Goal: Task Accomplishment & Management: Complete application form

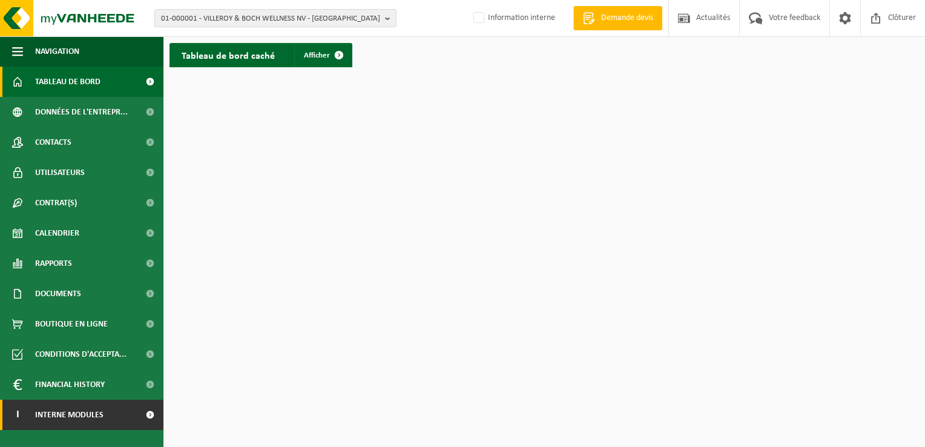
click at [73, 415] on span "Interne modules" at bounding box center [69, 415] width 68 height 30
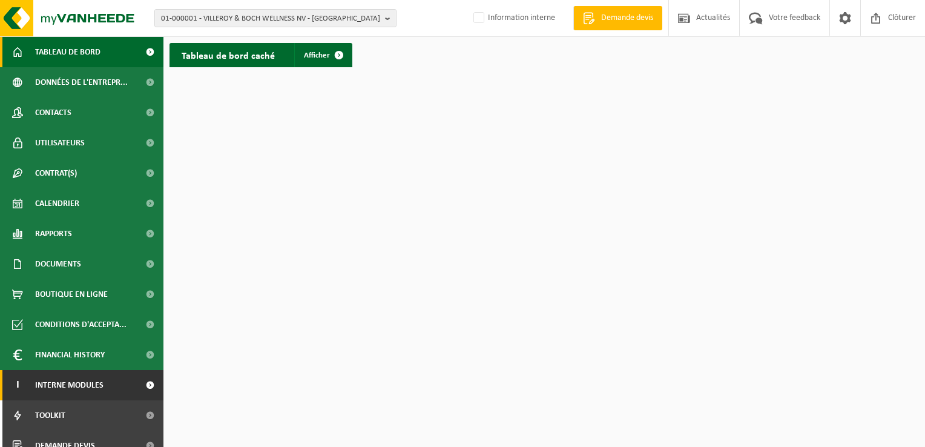
scroll to position [44, 0]
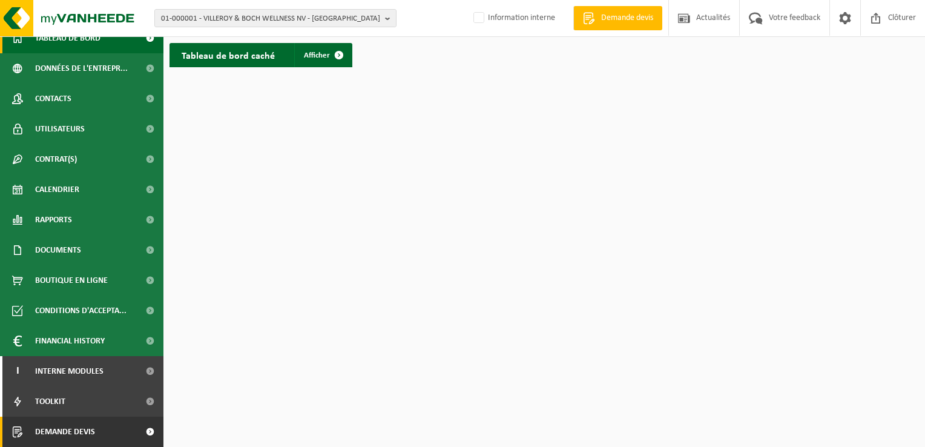
click at [85, 434] on span "Demande devis" at bounding box center [65, 432] width 60 height 30
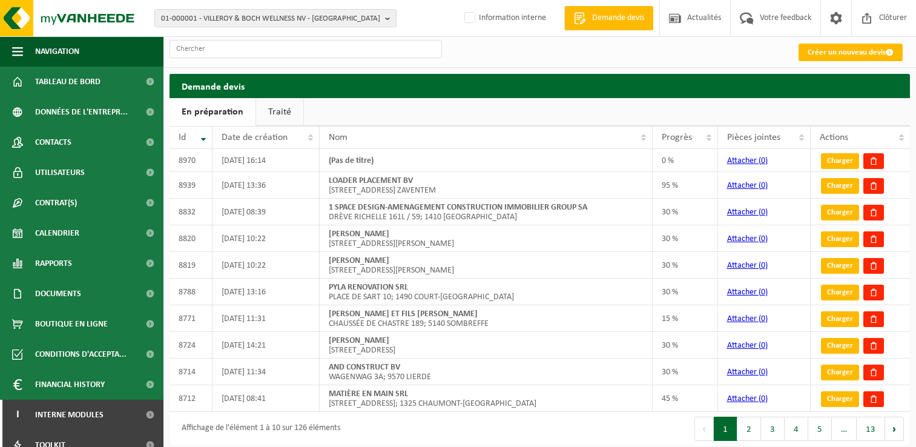
click at [280, 113] on link "Traité" at bounding box center [279, 112] width 47 height 28
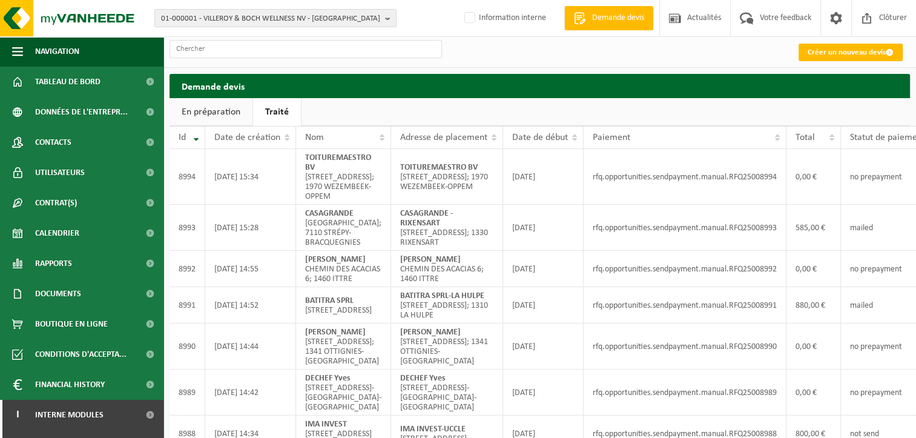
click at [494, 125] on ul "En préparation Traité" at bounding box center [540, 112] width 741 height 28
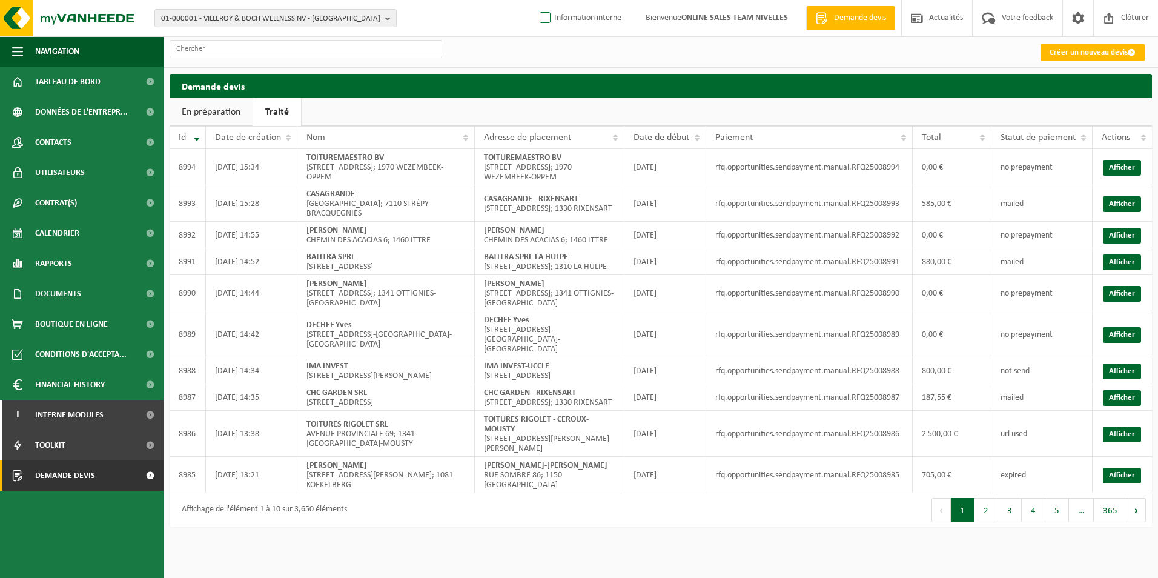
click at [594, 25] on label "Information interne" at bounding box center [579, 18] width 84 height 18
click at [535, 0] on input "Information interne" at bounding box center [535, -1] width 1 height 1
checkbox input "true"
click at [916, 53] on link "Créer un nouveau devis" at bounding box center [1093, 53] width 104 height 18
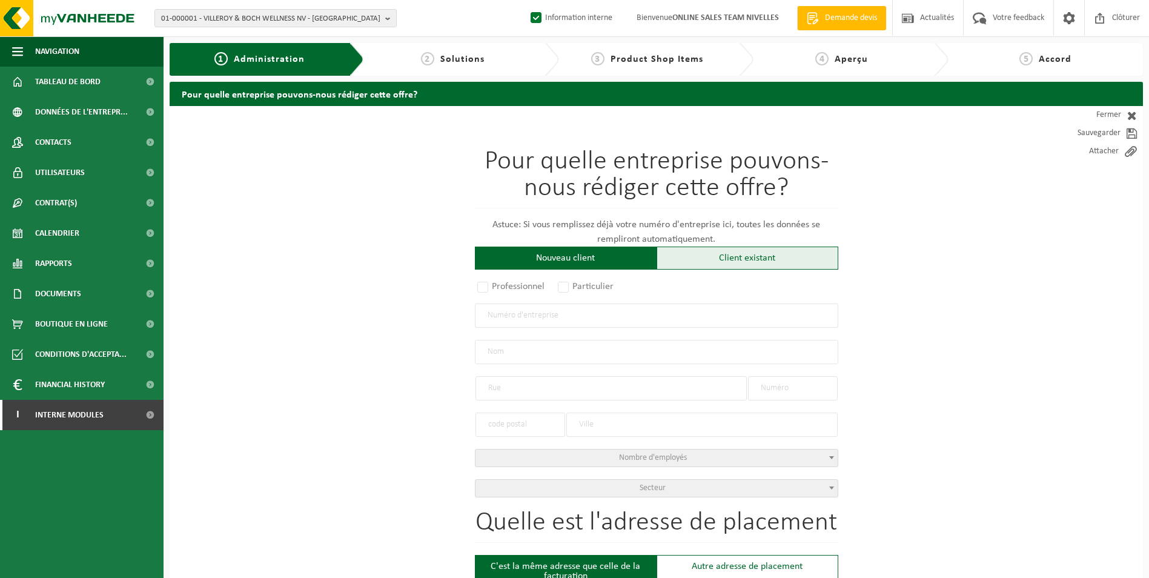
click at [717, 250] on div "Client existant" at bounding box center [748, 258] width 182 height 23
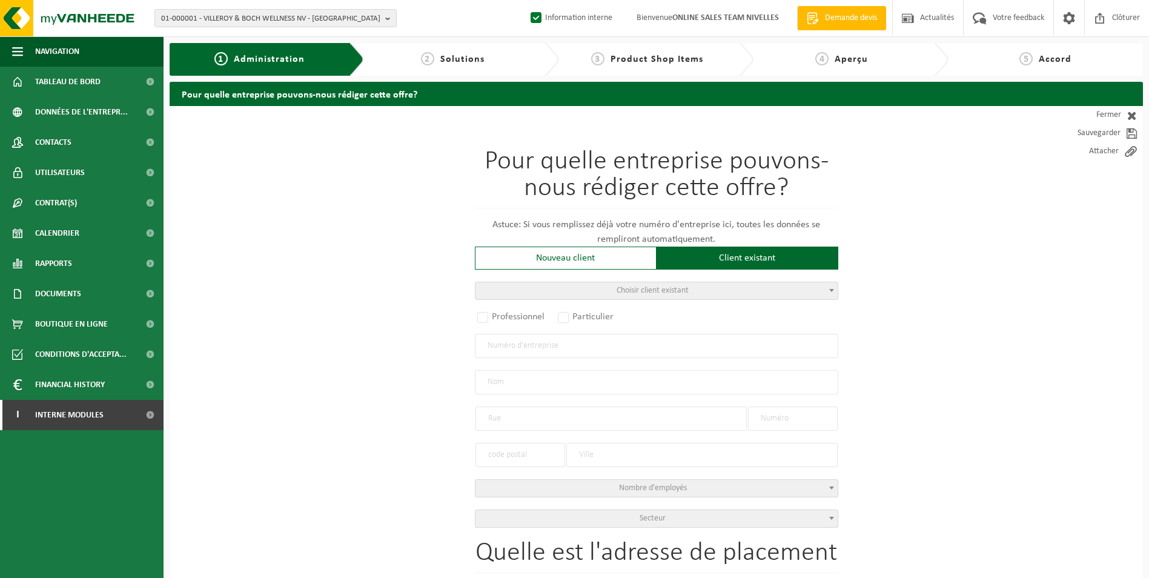
drag, startPoint x: 510, startPoint y: 315, endPoint x: 533, endPoint y: 345, distance: 38.0
click at [511, 315] on label "Professionnel" at bounding box center [511, 316] width 73 height 17
click at [503, 315] on input "Professionnel" at bounding box center [499, 318] width 8 height 8
radio input "true"
click at [535, 343] on input "text" at bounding box center [656, 346] width 363 height 24
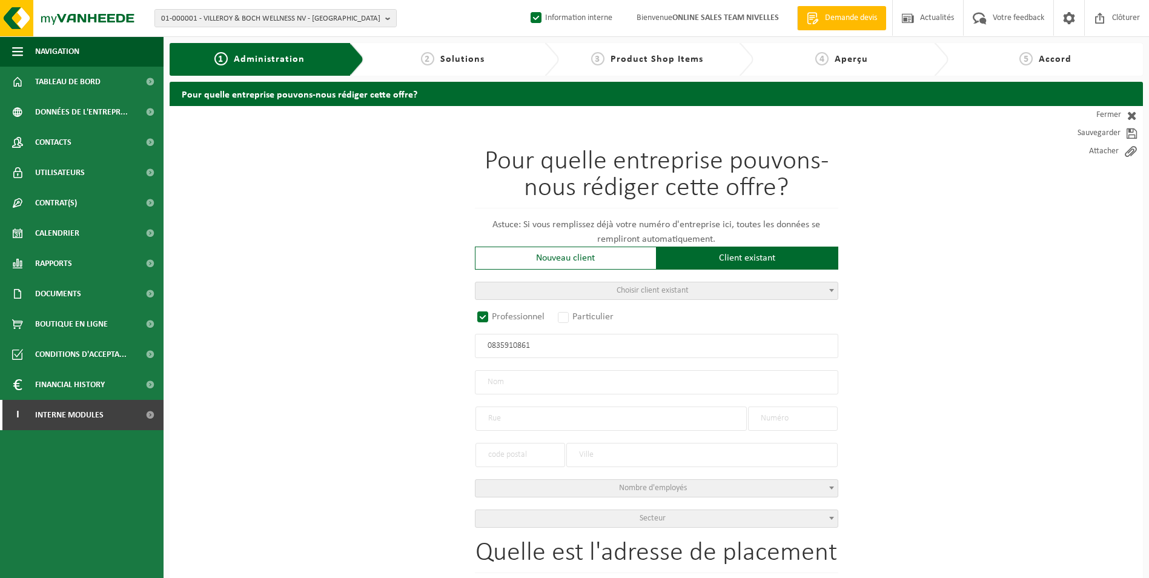
type input "0835910861"
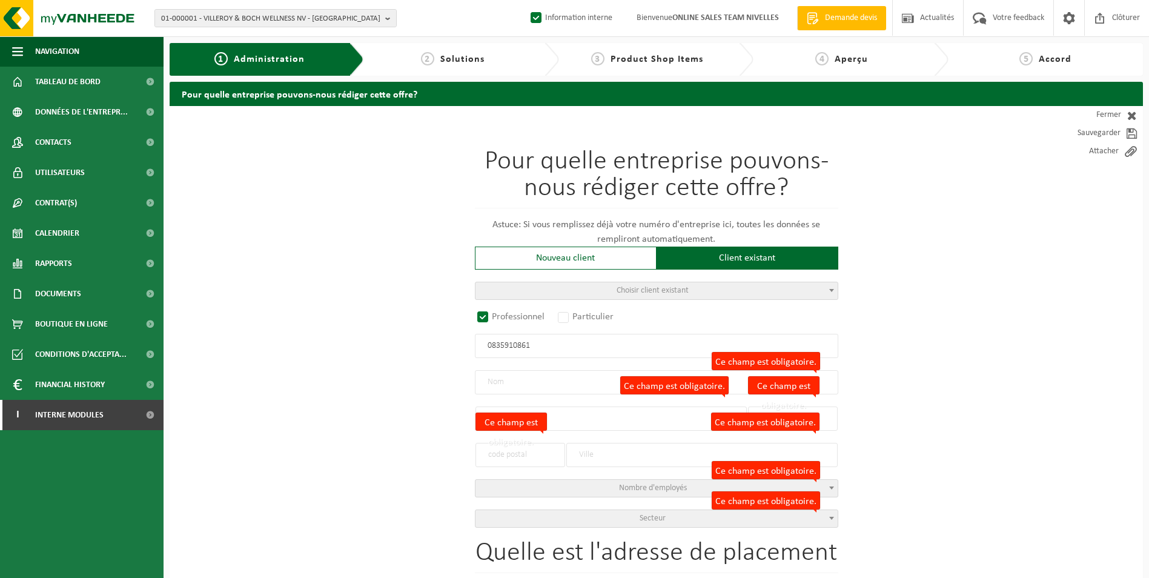
radio input "false"
select select
type input "ATRIA SRL"
type input "RUE BÊCHÉE,GD-L."
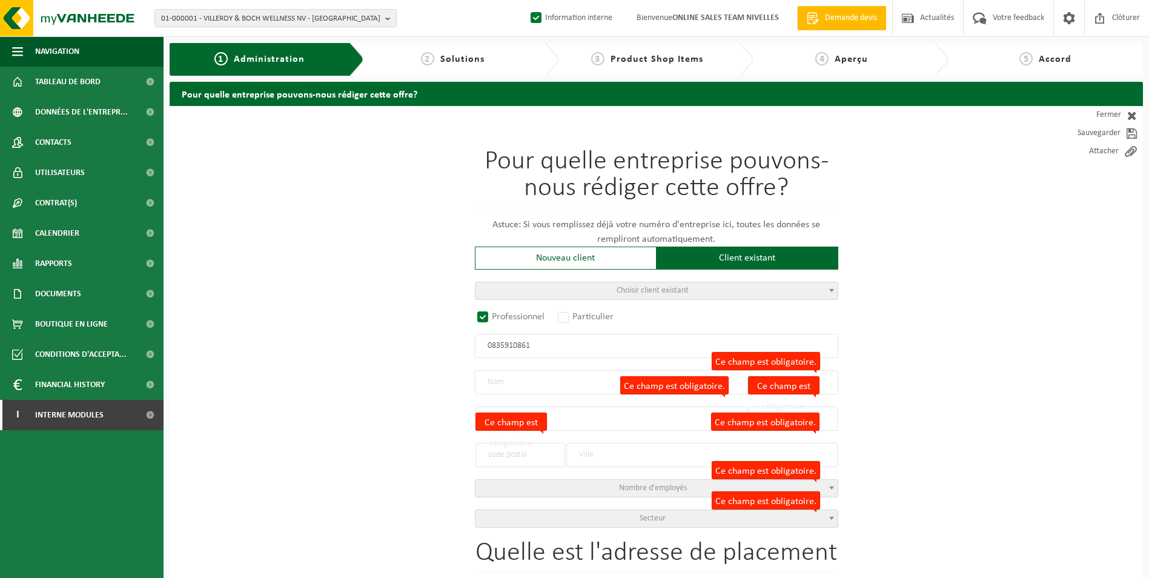
type input "4"
type input "5031"
type input "GEMBLOUX"
type input "2198817774"
select select
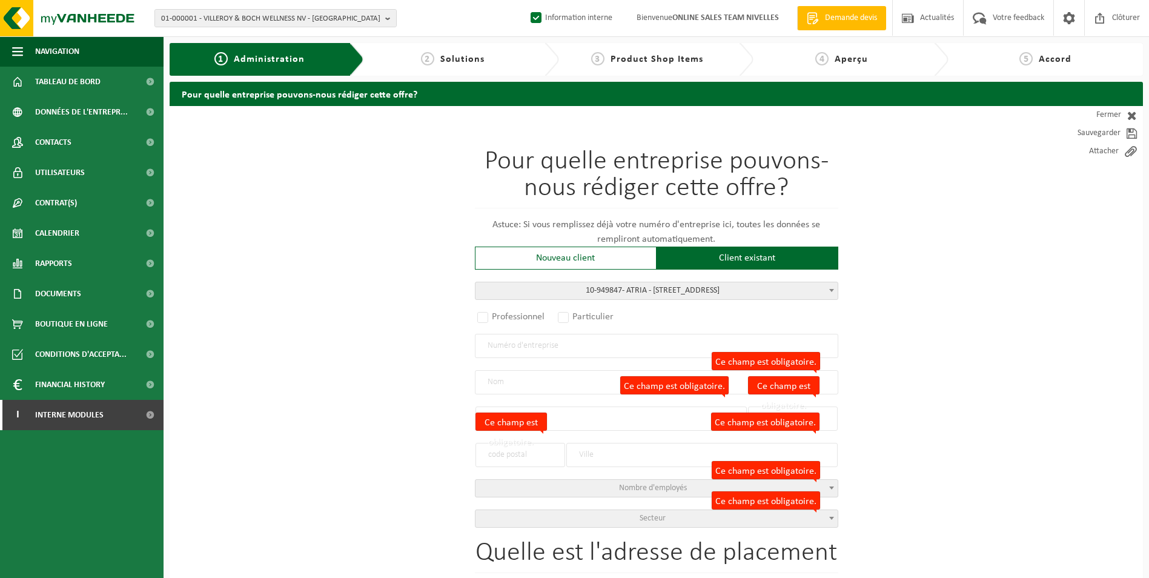
radio input "true"
select select "145446"
type input "0835.910.861"
type input "ATRIA"
type input "RUE BECHEE"
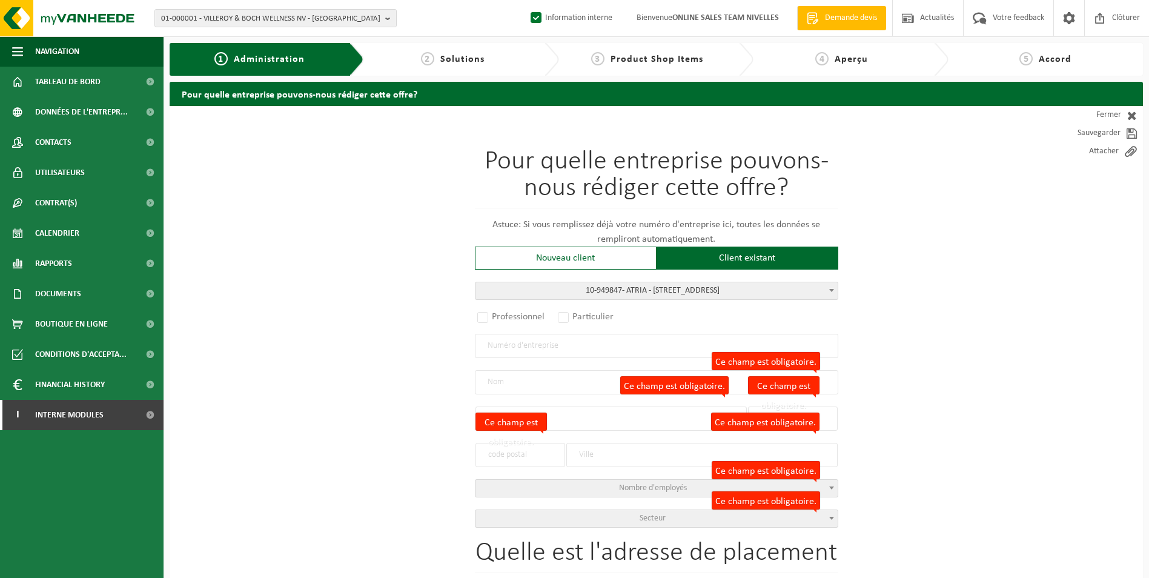
type input "4"
type input "5031"
type input "GRAND-LEEZ"
select select "11"
type input "ATRIA"
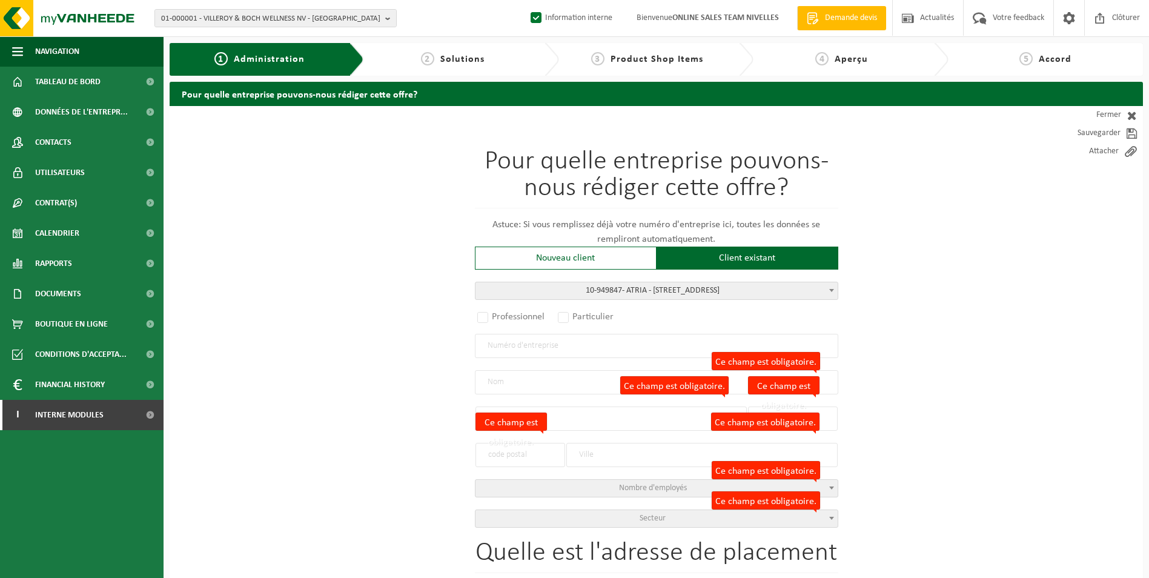
type input "RUE BECHEE"
type input "GRAND-LEEZ"
select select
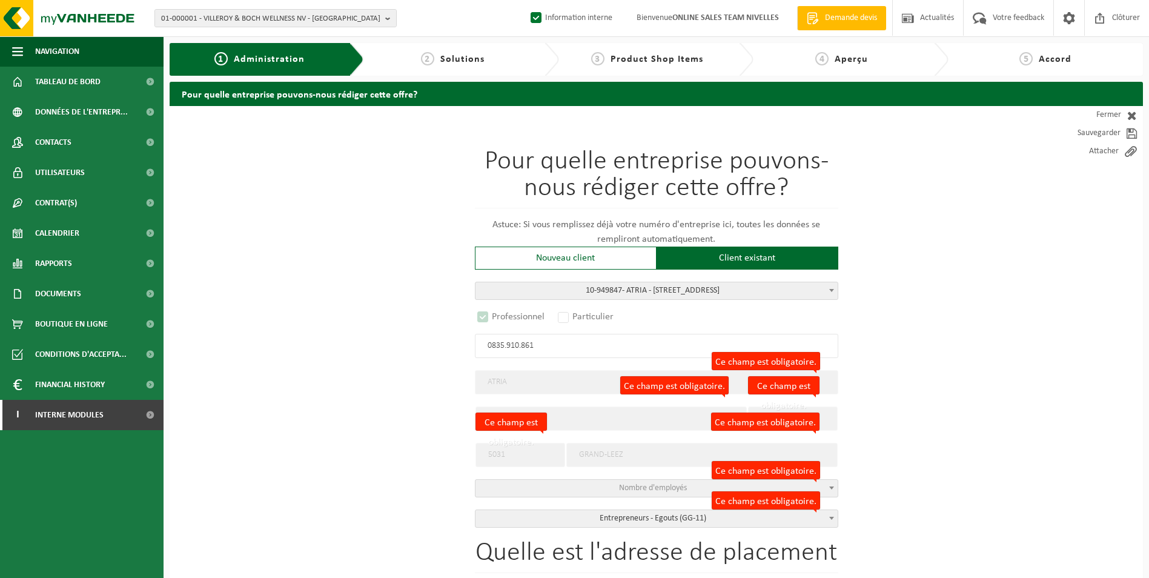
select select "D"
select select
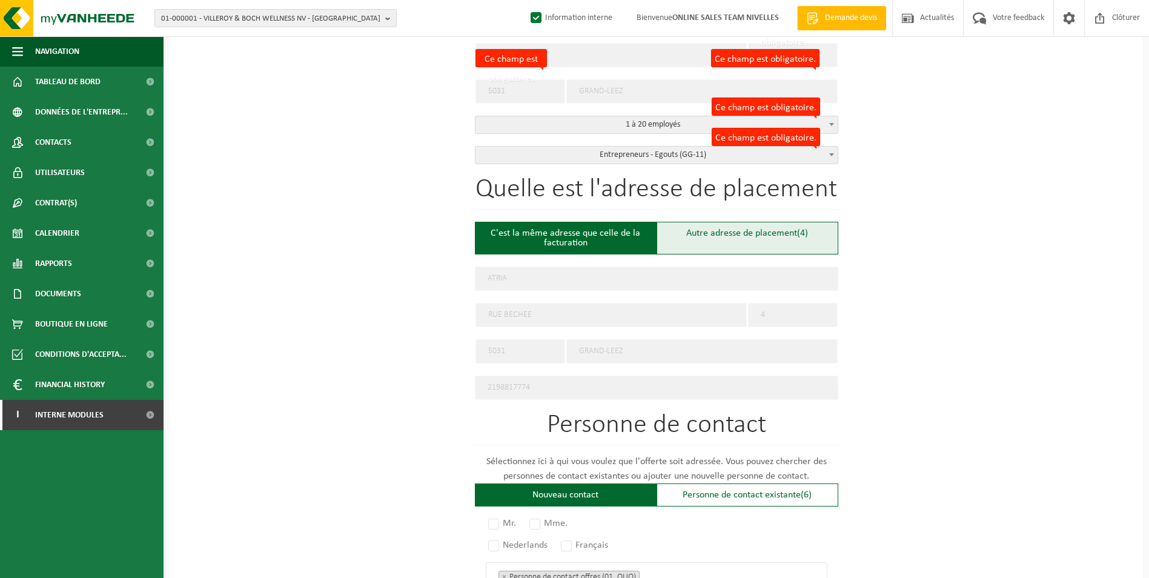
click at [710, 239] on div "Autre adresse de placement (4)" at bounding box center [748, 238] width 182 height 33
type input "Chantier -"
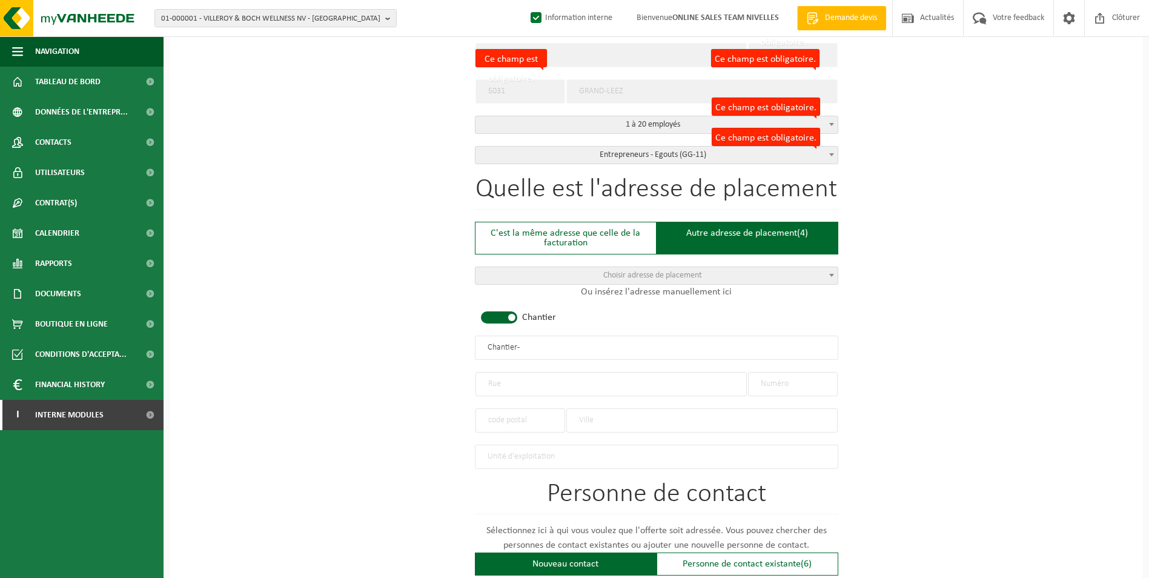
click at [501, 318] on span at bounding box center [499, 317] width 36 height 12
click at [505, 375] on input "text" at bounding box center [610, 384] width 271 height 24
type input "R"
click at [795, 382] on input "text" at bounding box center [793, 384] width 90 height 24
type input "3"
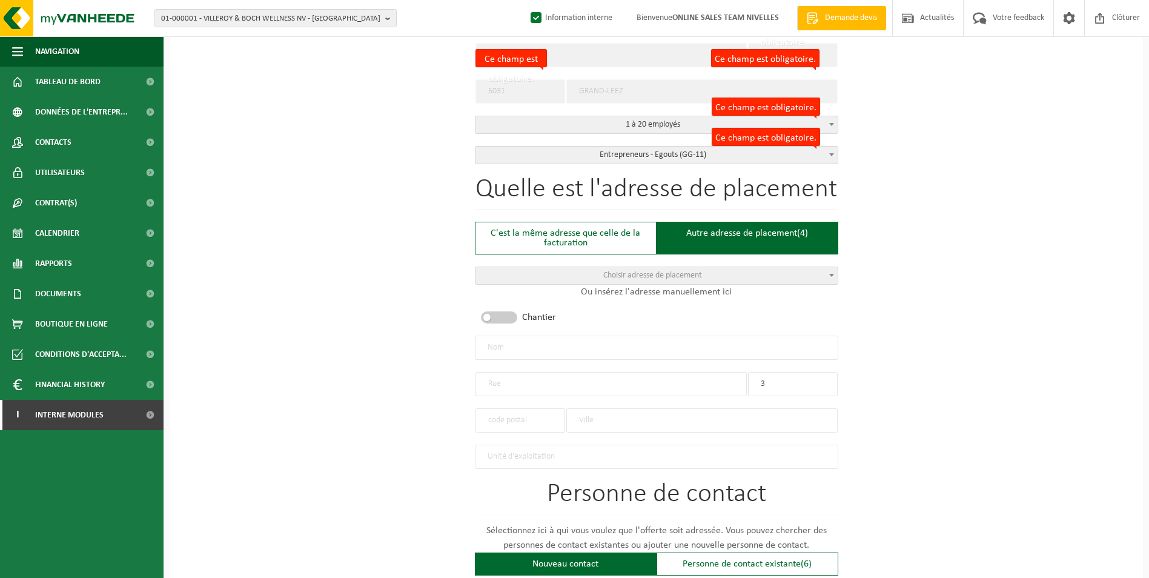
click at [598, 374] on input "text" at bounding box center [610, 384] width 271 height 24
type input "AVENUE DES SEPTS BONNIERS"
click at [581, 417] on input "text" at bounding box center [701, 420] width 271 height 24
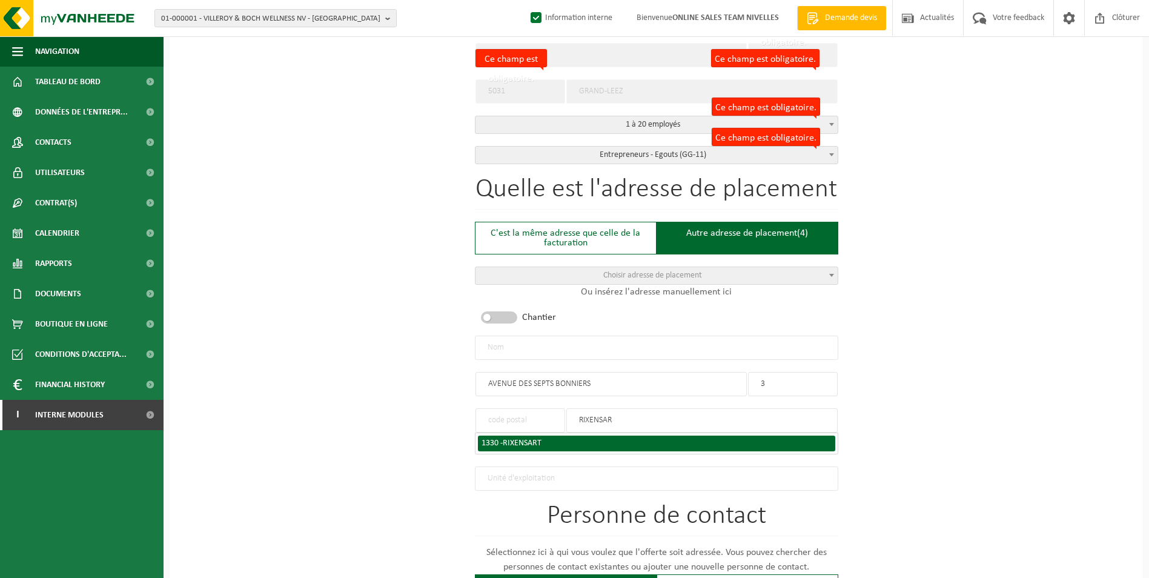
type input "RIXENSAR"
click at [537, 440] on span "RIXENSART" at bounding box center [522, 442] width 39 height 9
type input "1330"
type input "RIXENSART"
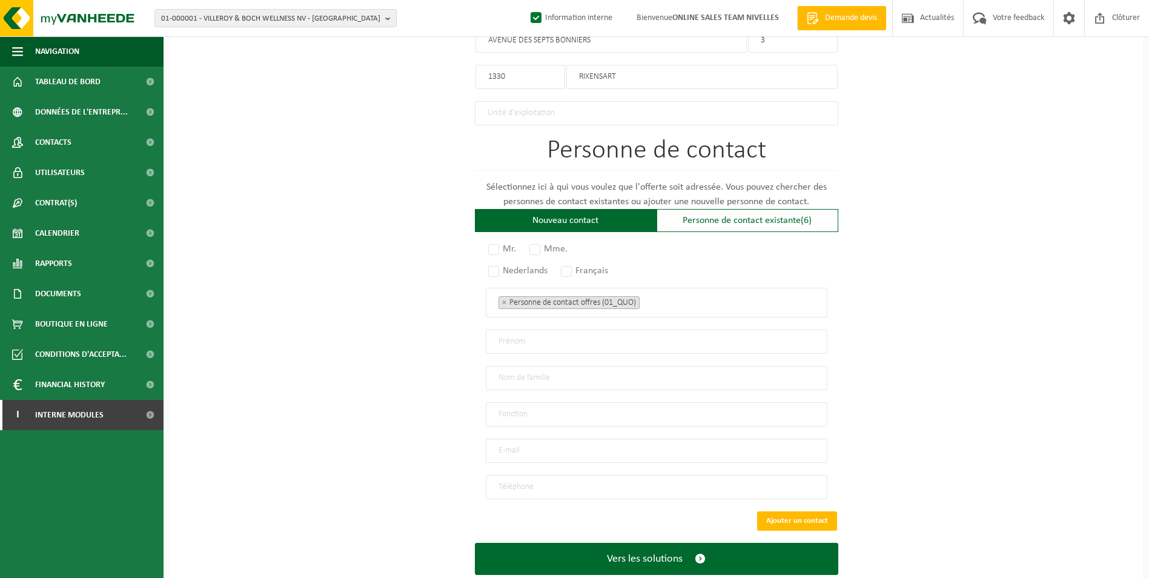
scroll to position [727, 0]
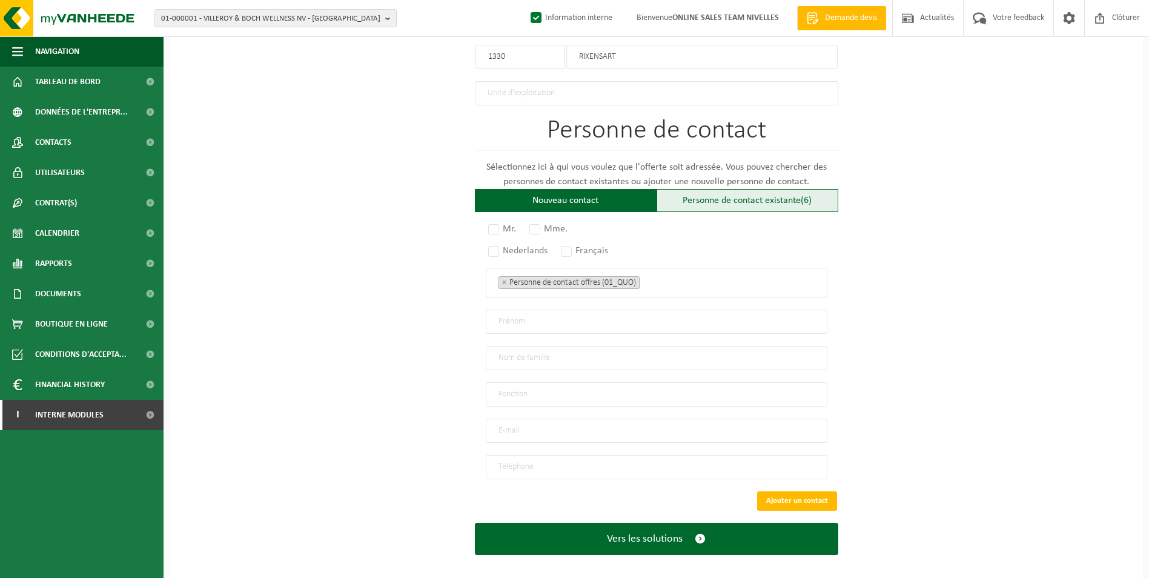
click at [683, 201] on div "Personne de contact existante (6)" at bounding box center [748, 200] width 182 height 23
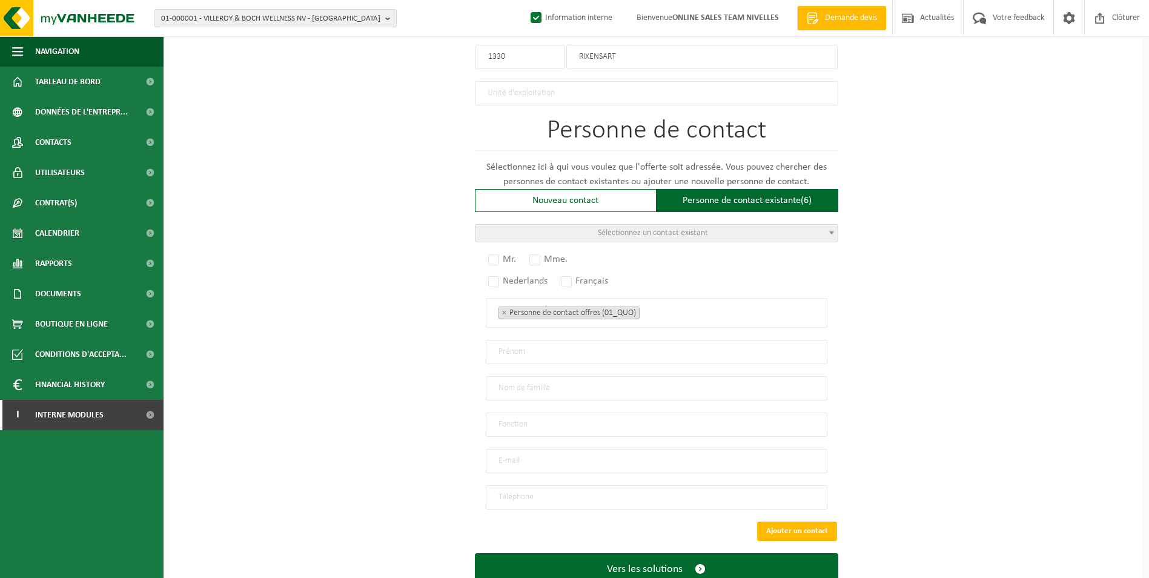
click at [657, 228] on span "Sélectionnez un contact existant" at bounding box center [653, 232] width 110 height 9
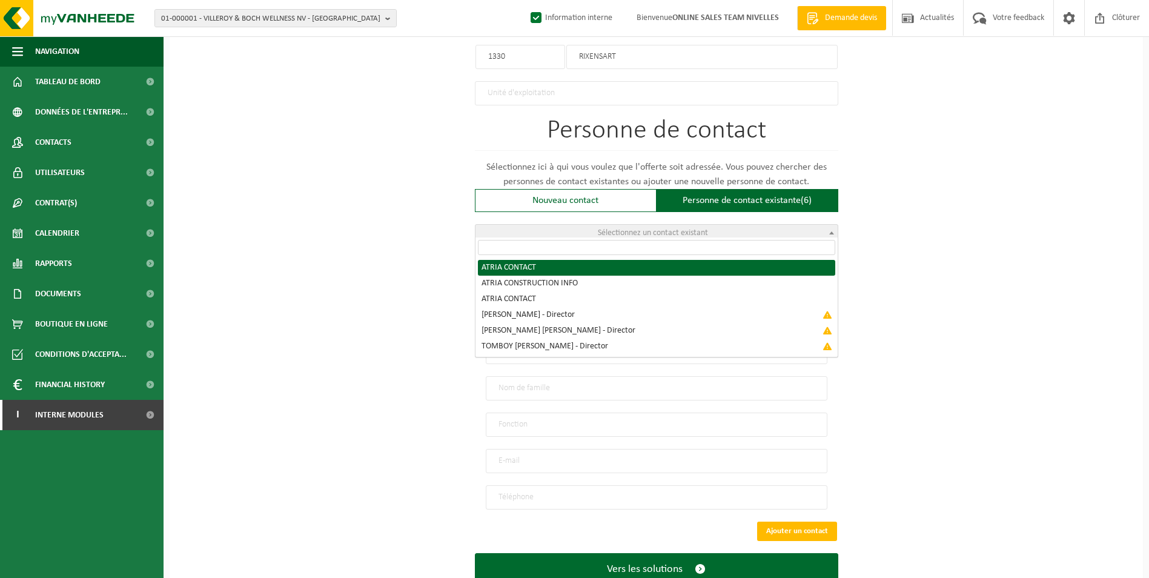
radio input "true"
select select "{"code":"10-949848","firstname":"CONTACT","surname":"ATRIA","gender":"Unknown",…"
type input "CONTACT"
type input "ATRIA"
type input "compta@atriaconstruction.be"
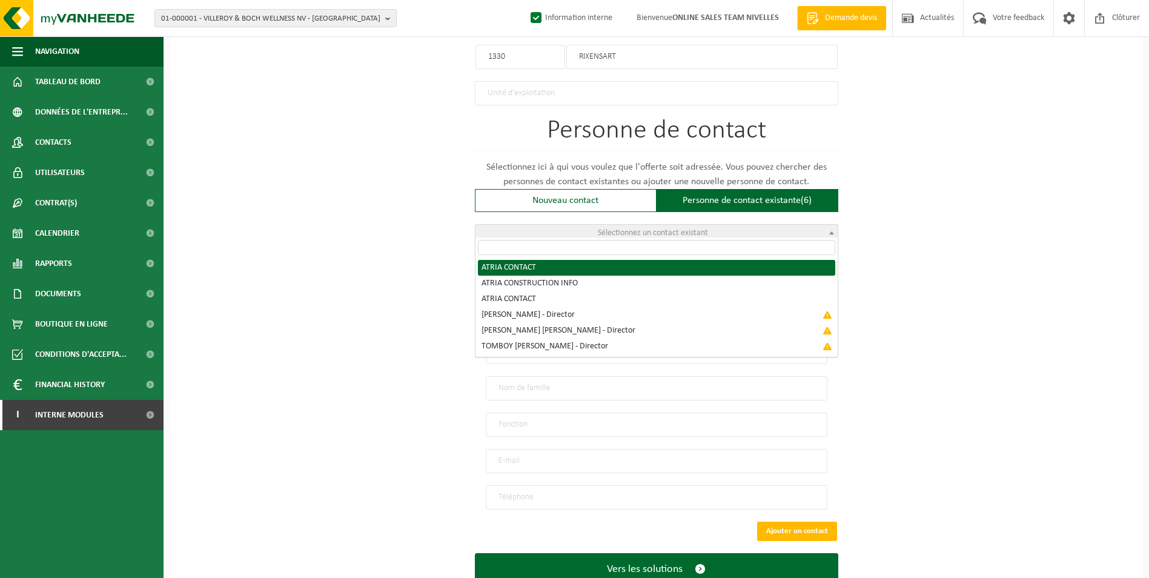
type input "0485/82.68.32"
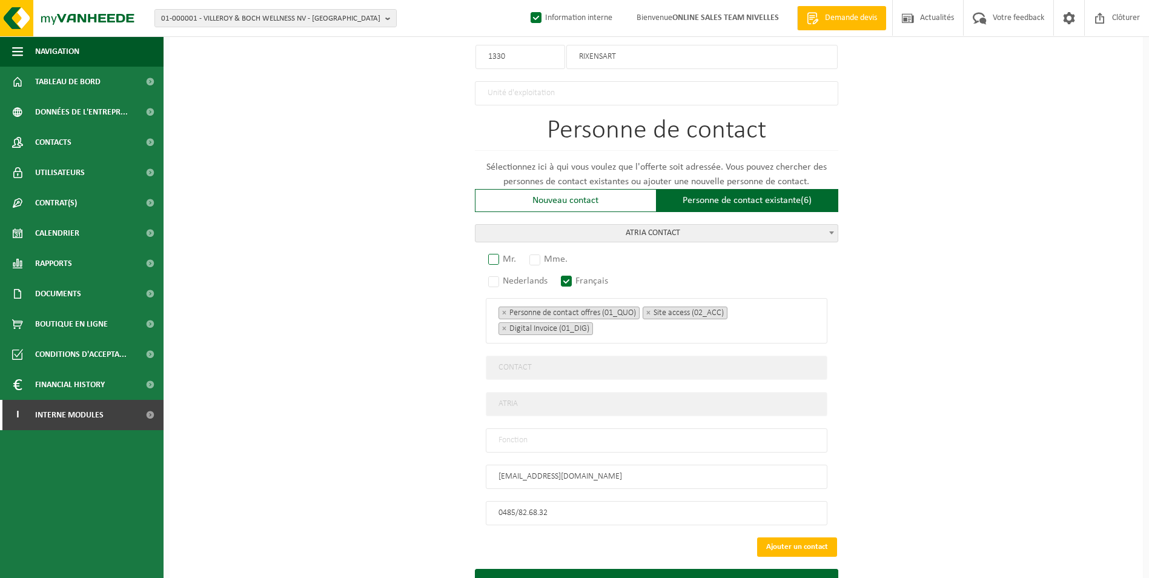
click at [493, 251] on label "Mr." at bounding box center [503, 259] width 34 height 17
radio input "true"
click at [537, 428] on input "text" at bounding box center [657, 440] width 342 height 24
type input "c"
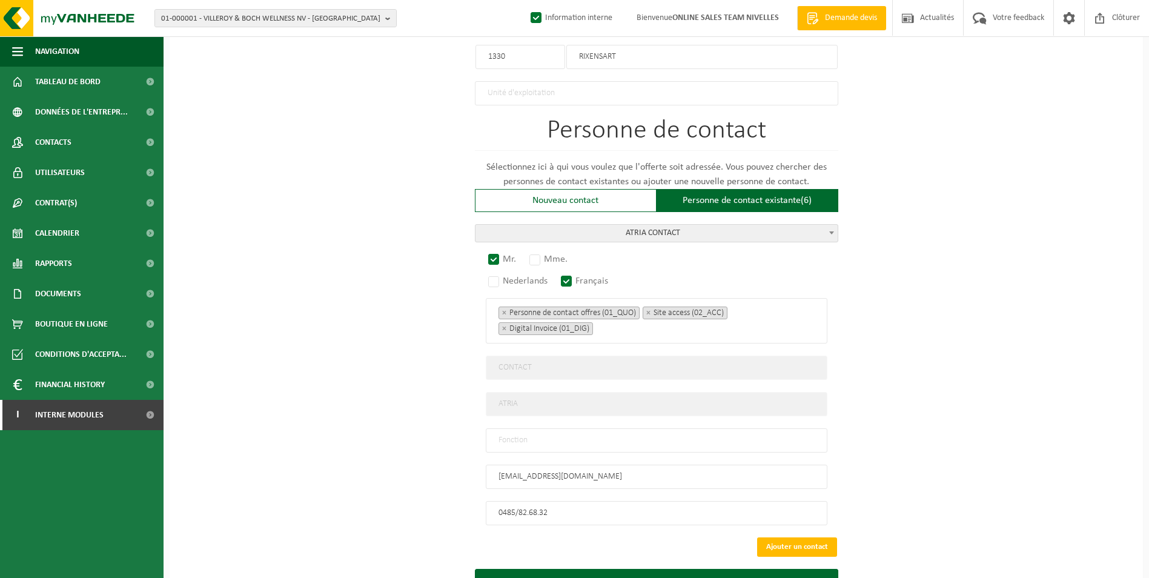
type input "c"
type input "CONTACT"
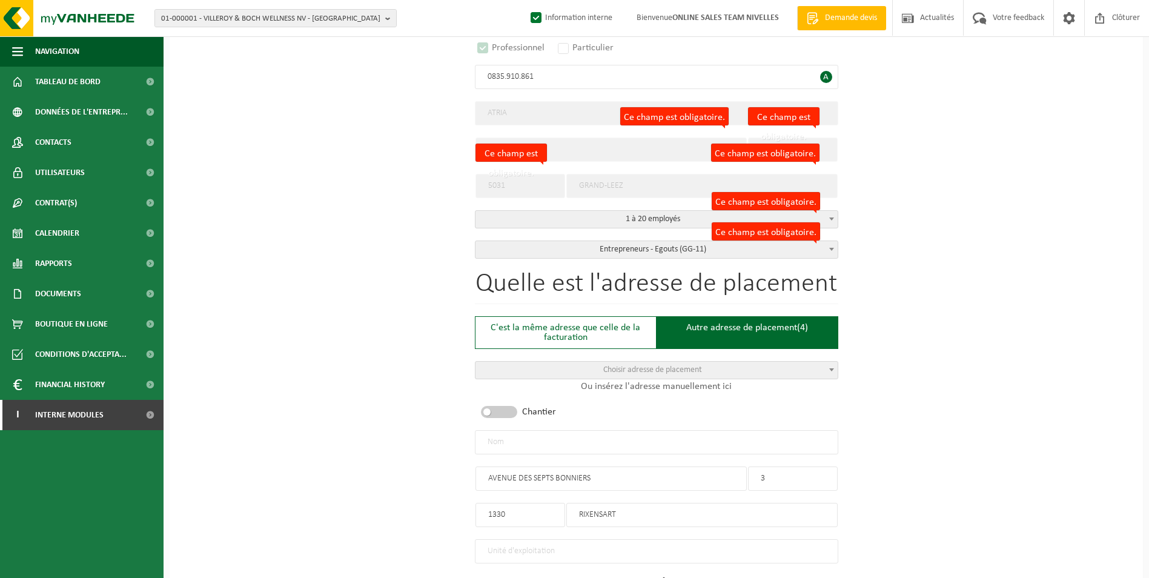
scroll to position [242, 0]
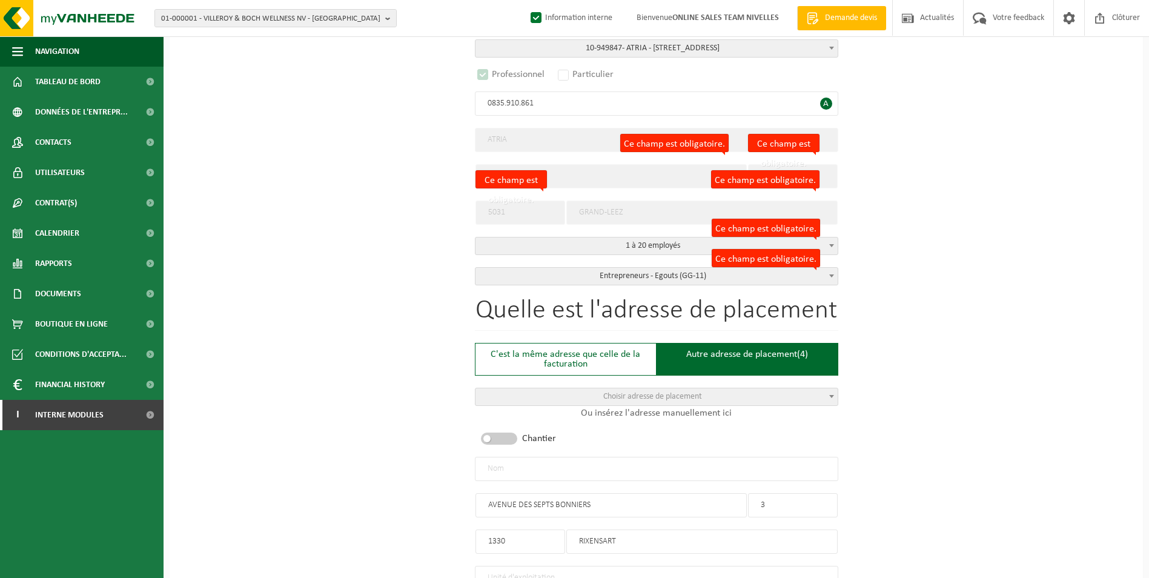
click at [610, 469] on input "text" at bounding box center [656, 469] width 363 height 24
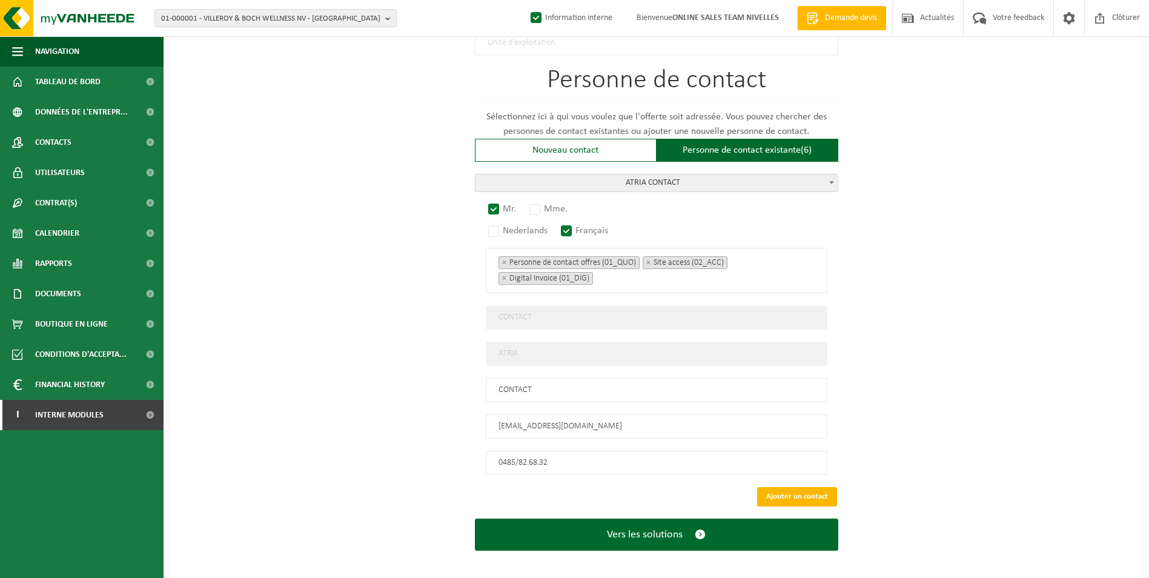
type input "ATRIA-RIXENSART"
click at [814, 487] on button "Ajouter un contact" at bounding box center [797, 496] width 80 height 19
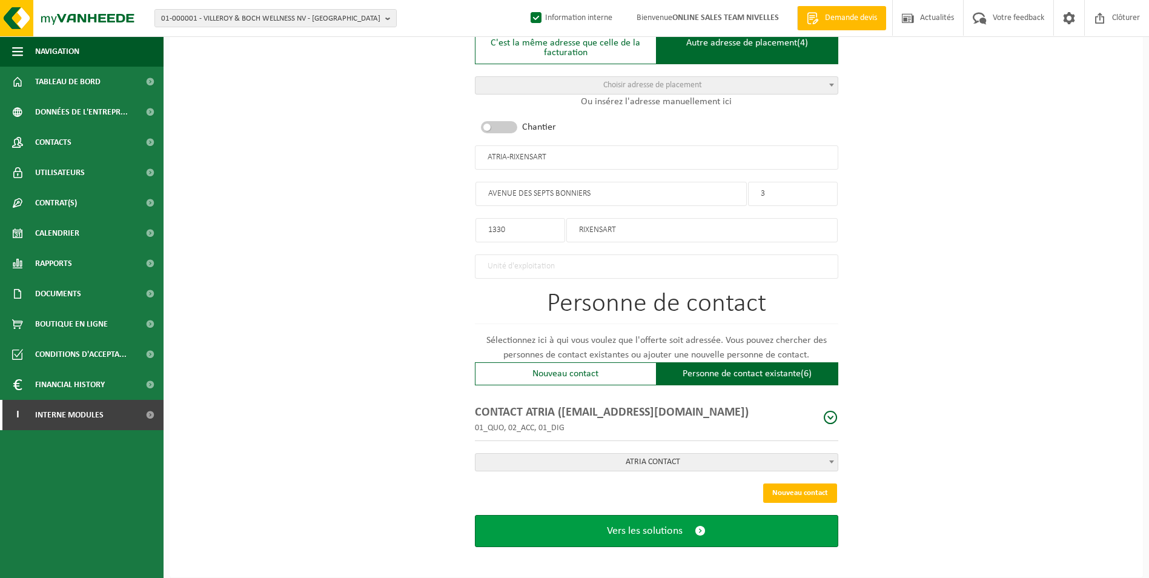
click at [659, 529] on span "Vers les solutions" at bounding box center [645, 530] width 76 height 13
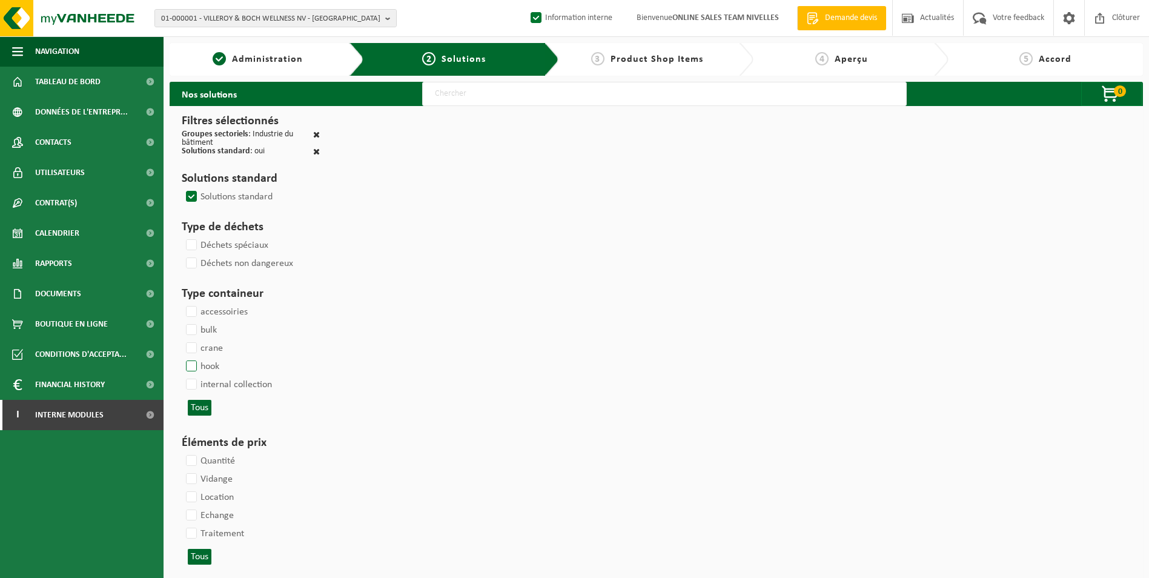
click at [186, 366] on label "hook" at bounding box center [202, 366] width 36 height 18
click at [182, 357] on input "hook" at bounding box center [181, 357] width 1 height 1
checkbox input "true"
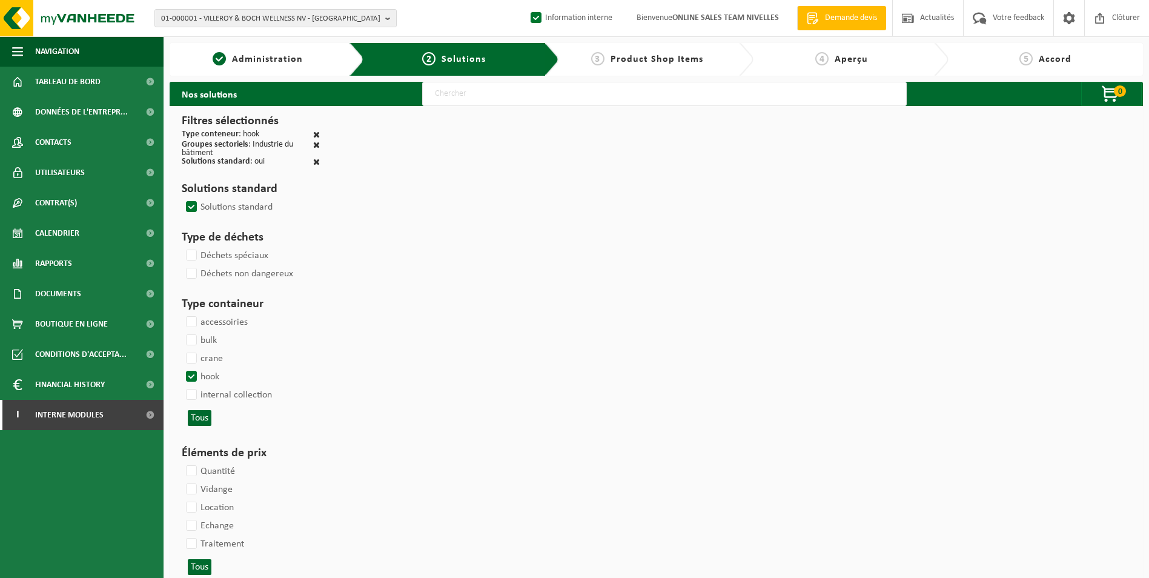
select select
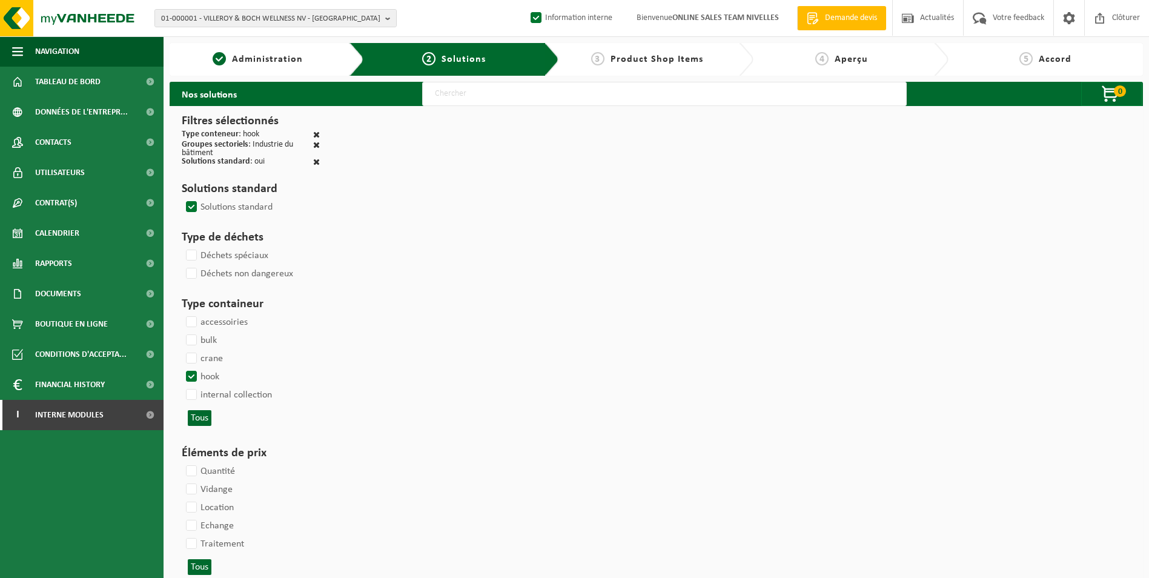
select select
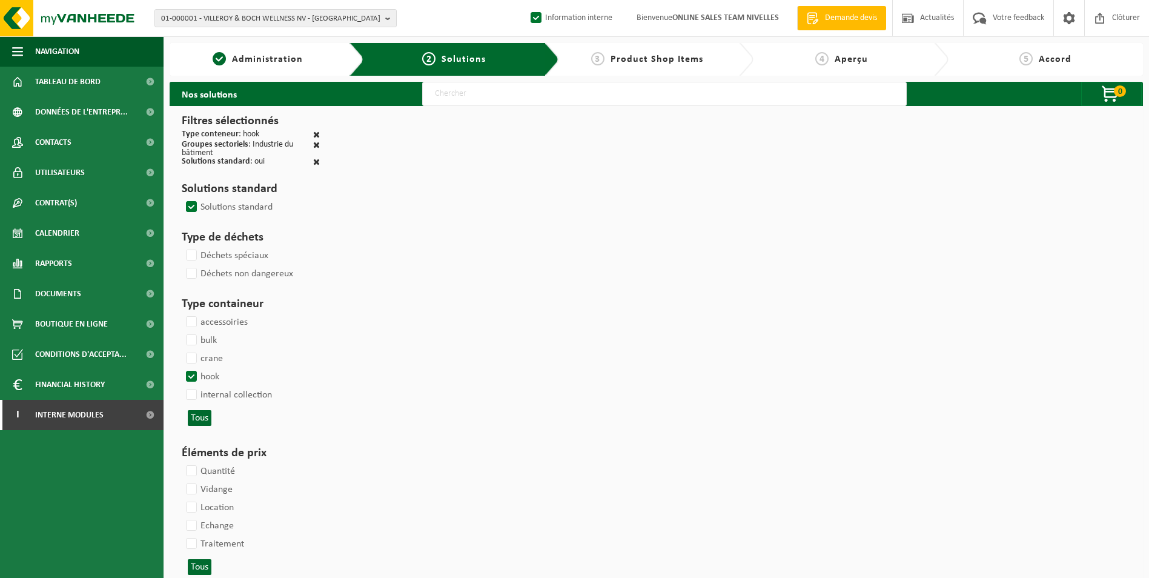
select select
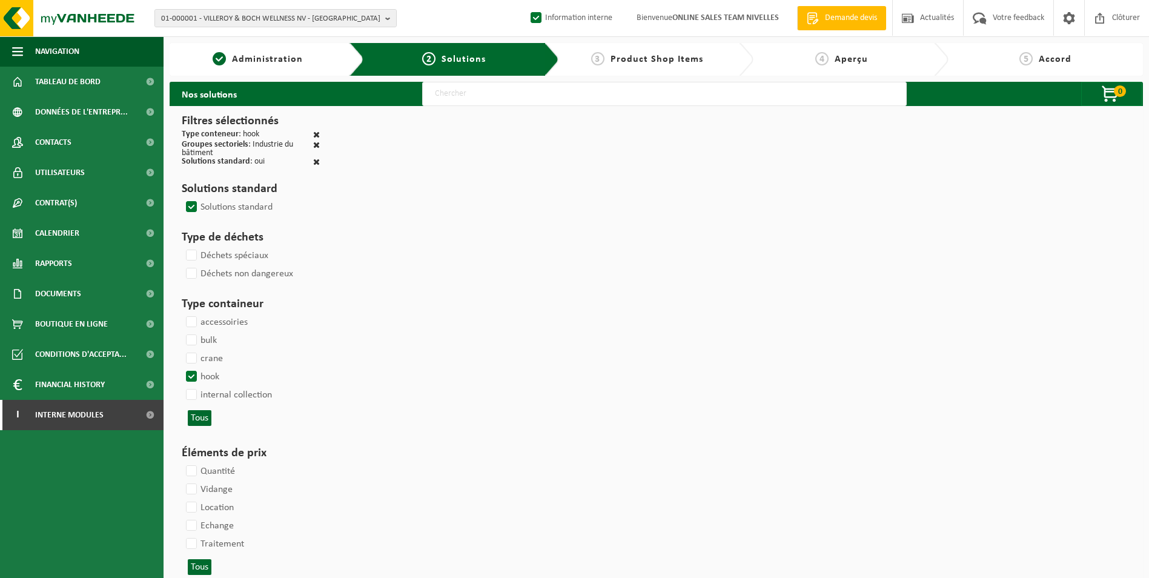
select select
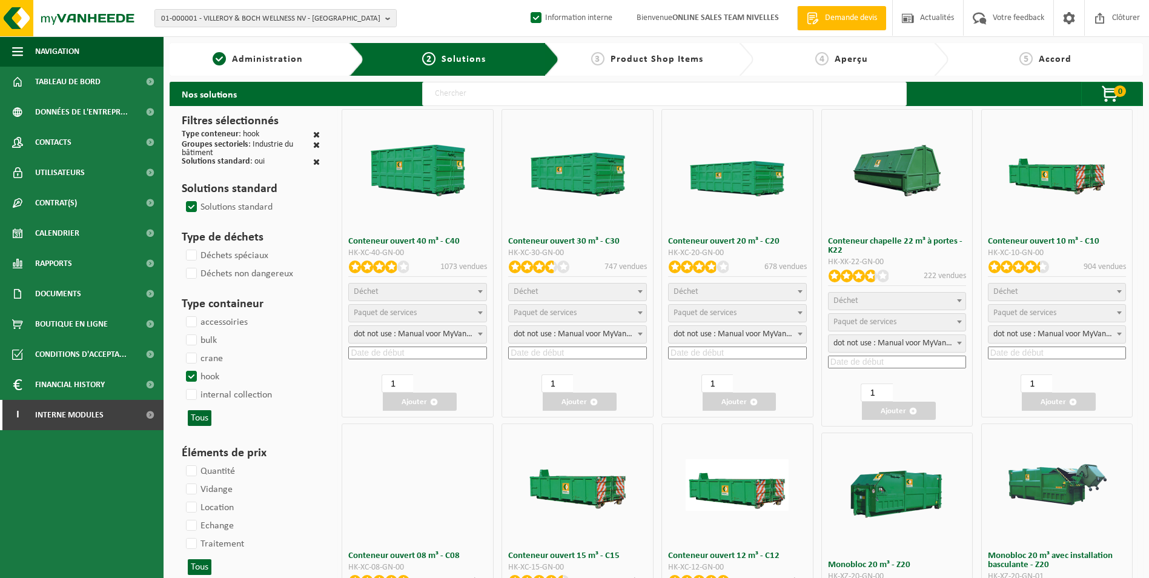
select select
select select "25"
select select "197"
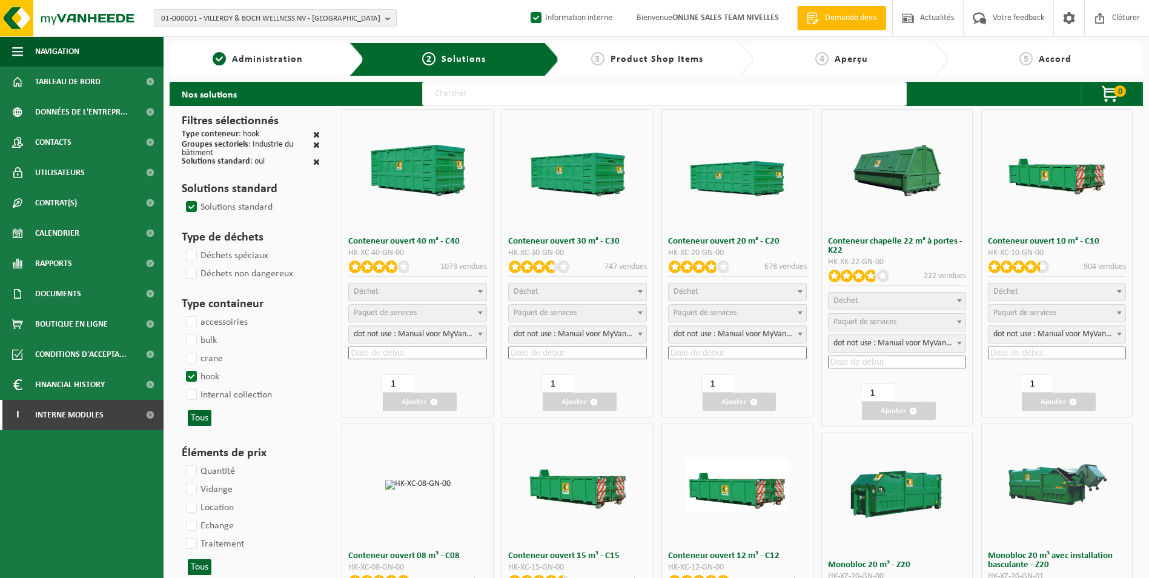
select select "25"
select select "8"
select select "25"
select select "7"
select select "25"
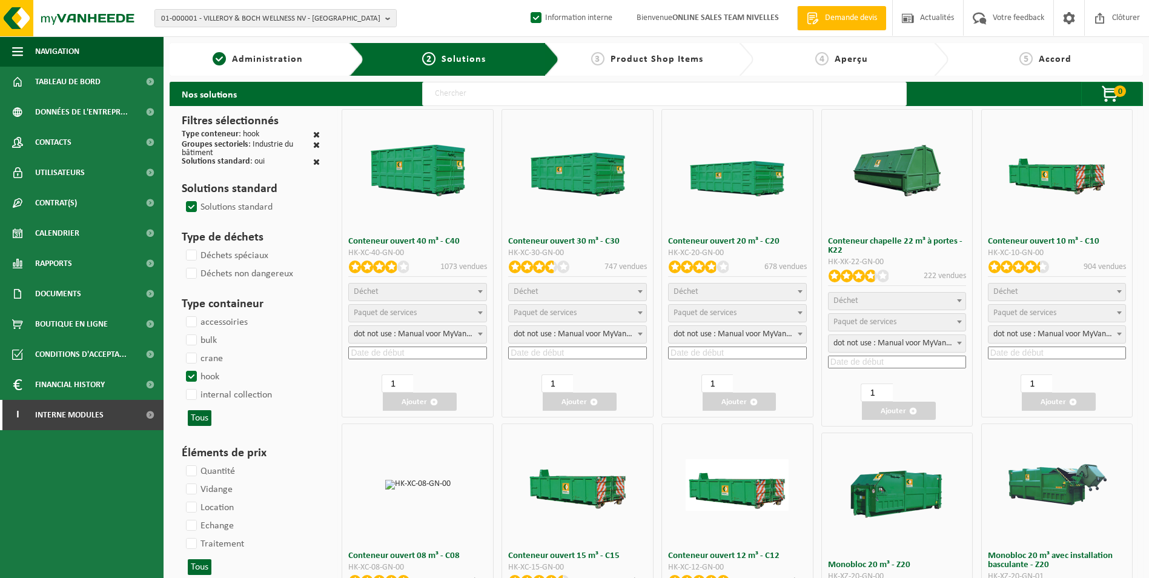
select select "7"
select select "25"
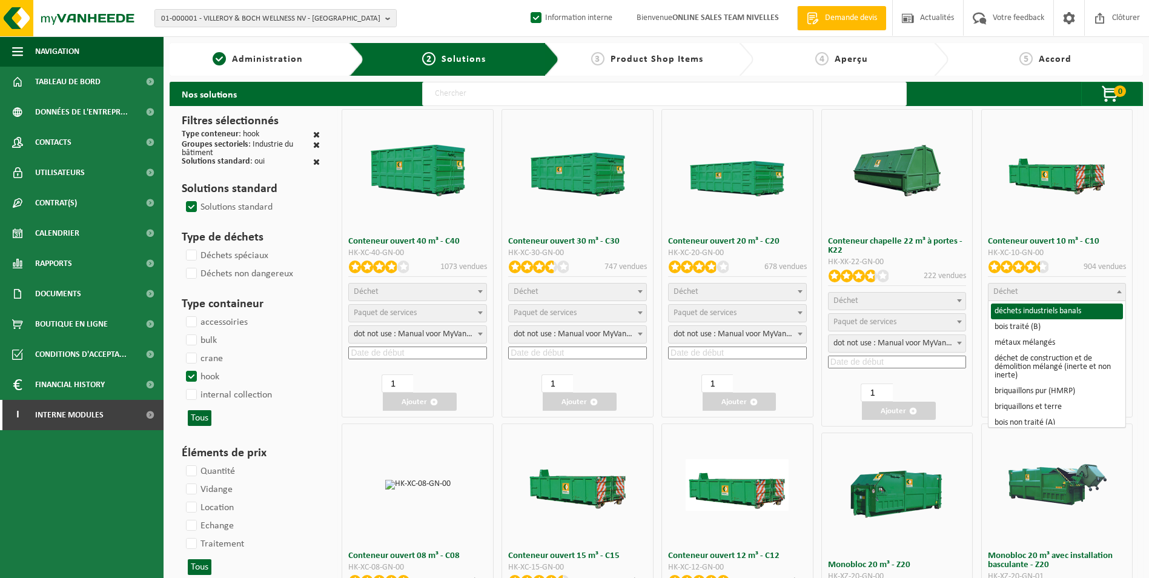
click at [1077, 293] on span "Déchet" at bounding box center [1056, 291] width 137 height 17
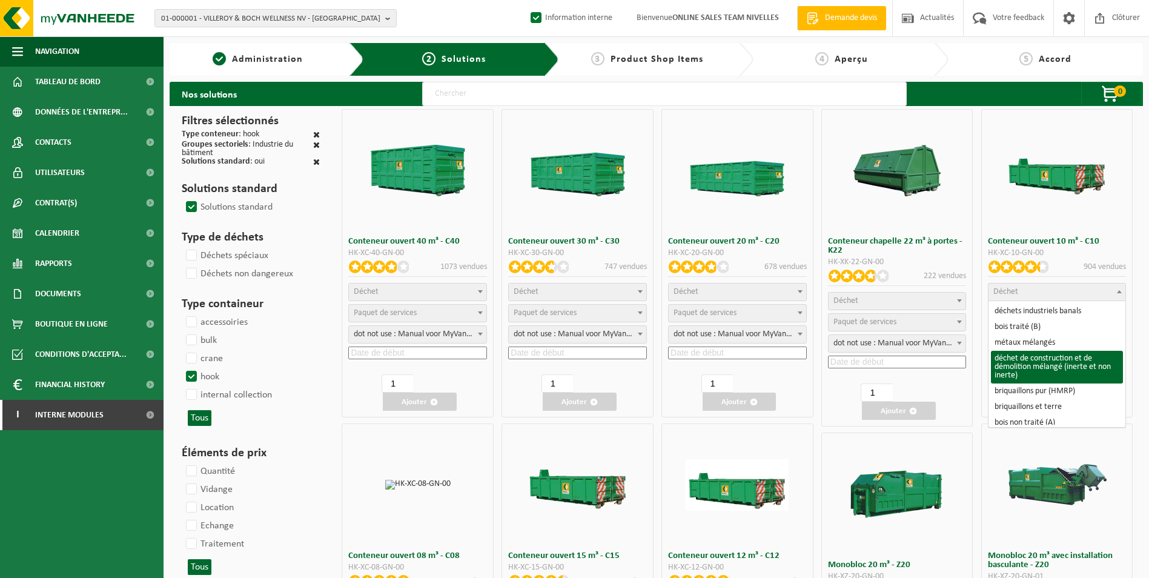
select select "31"
select select
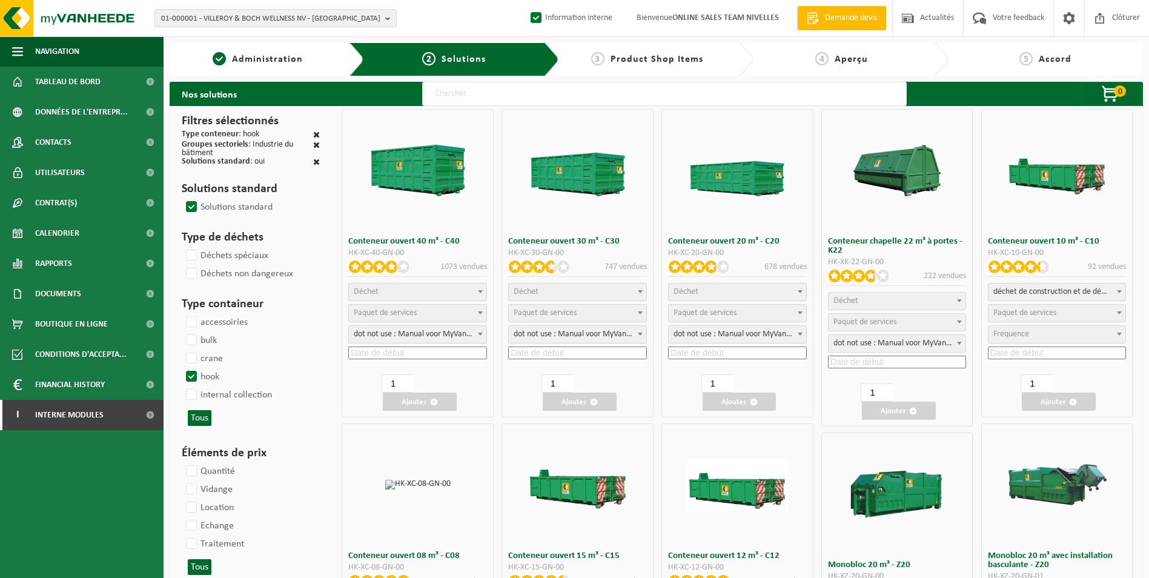
click at [1030, 311] on span "Paquet de services" at bounding box center [1024, 312] width 63 height 9
select select "197"
select select "25"
click at [1036, 353] on input at bounding box center [1057, 352] width 139 height 13
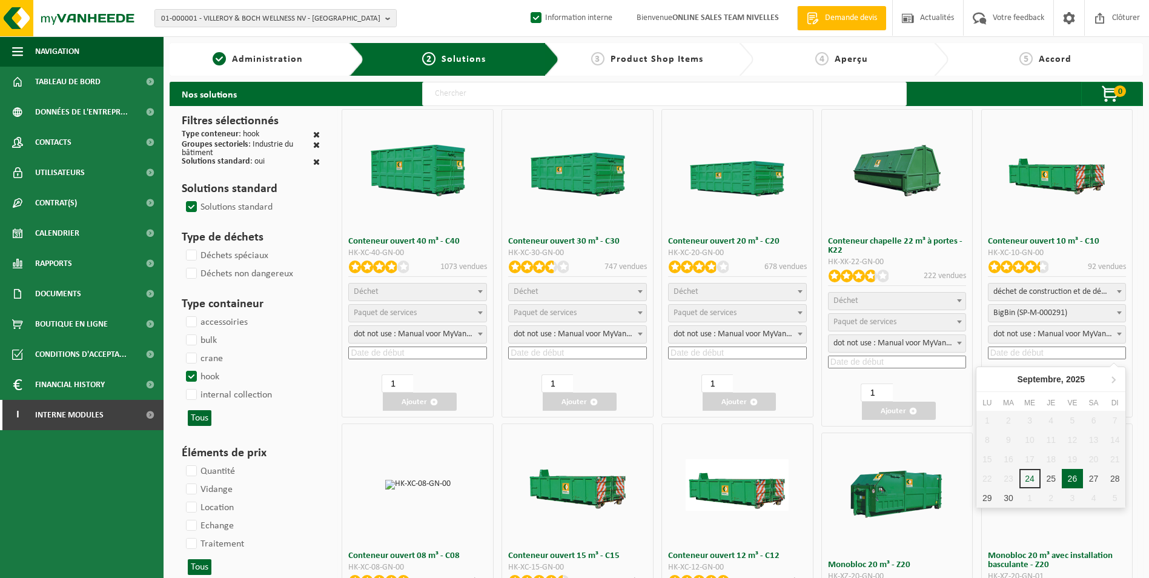
click at [1068, 479] on div "26" at bounding box center [1072, 478] width 21 height 19
type input "2025-09-26"
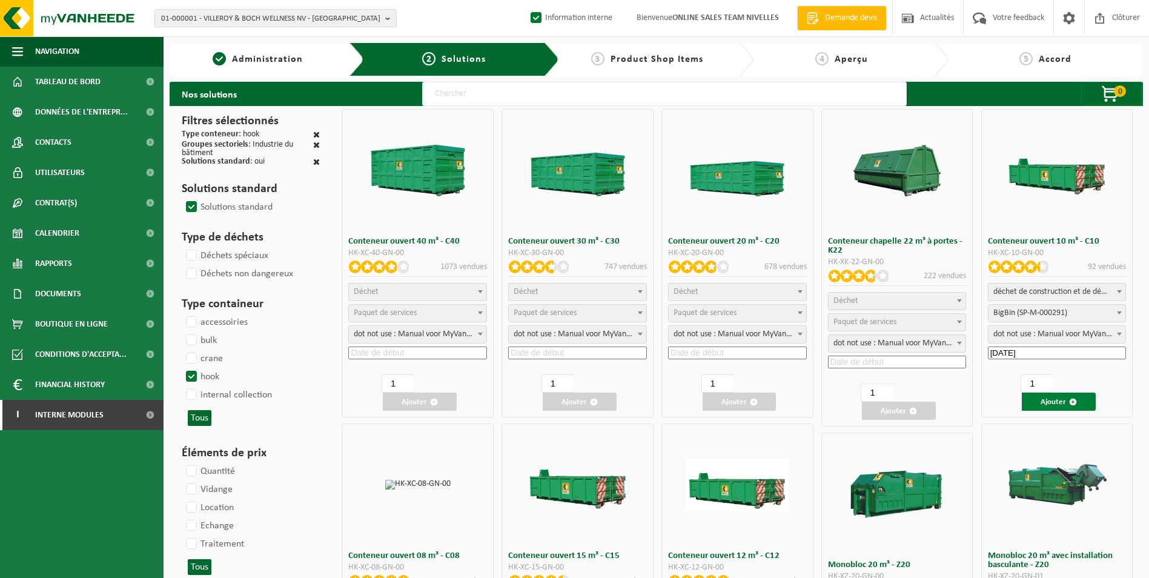
click at [1046, 403] on button "Ajouter" at bounding box center [1059, 401] width 74 height 18
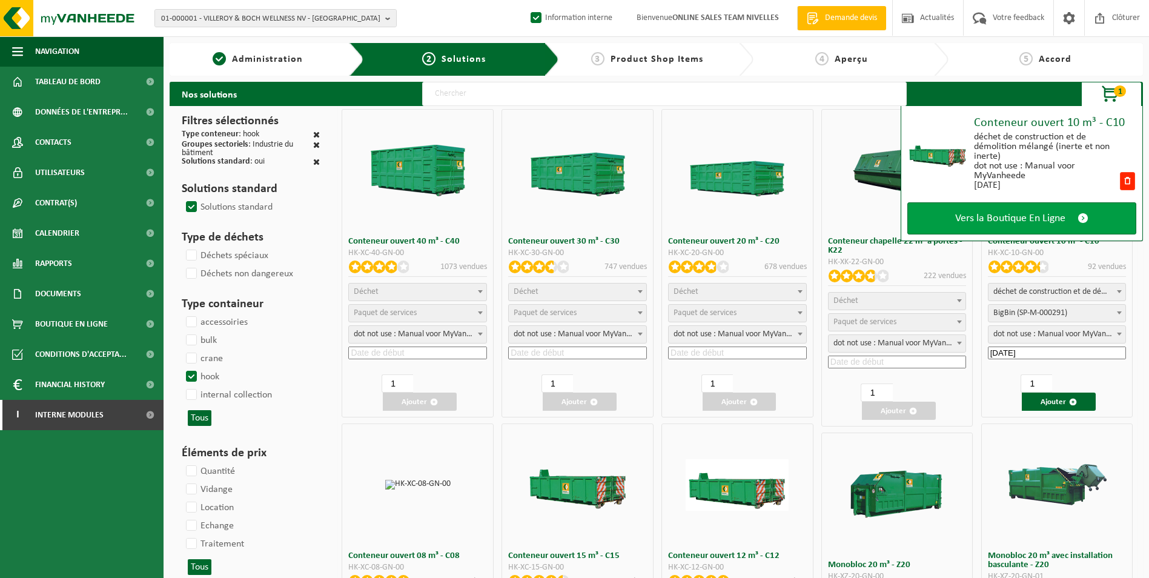
click at [1016, 213] on span "Vers la Boutique En Ligne" at bounding box center [1010, 218] width 110 height 13
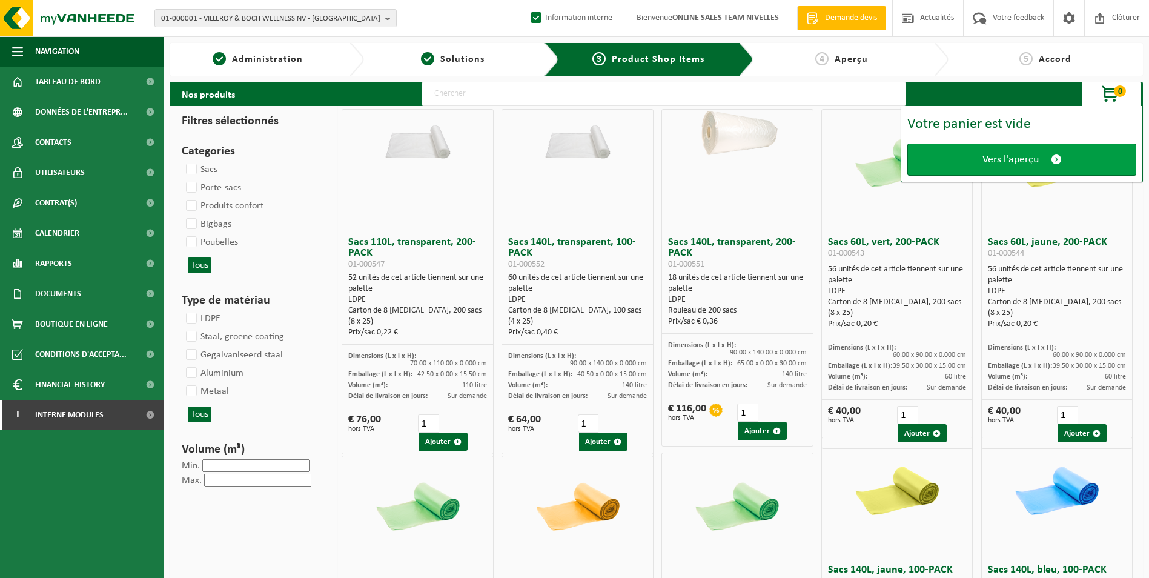
click at [991, 163] on span "Vers l'aperçu" at bounding box center [1010, 159] width 56 height 13
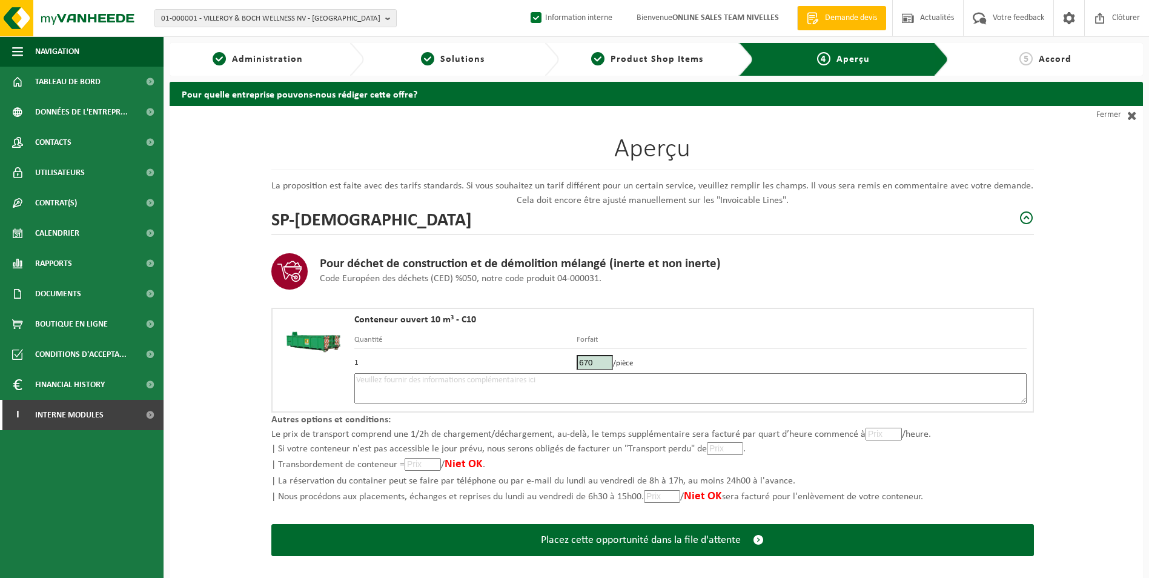
click at [551, 388] on textarea at bounding box center [690, 388] width 672 height 30
type textarea "p"
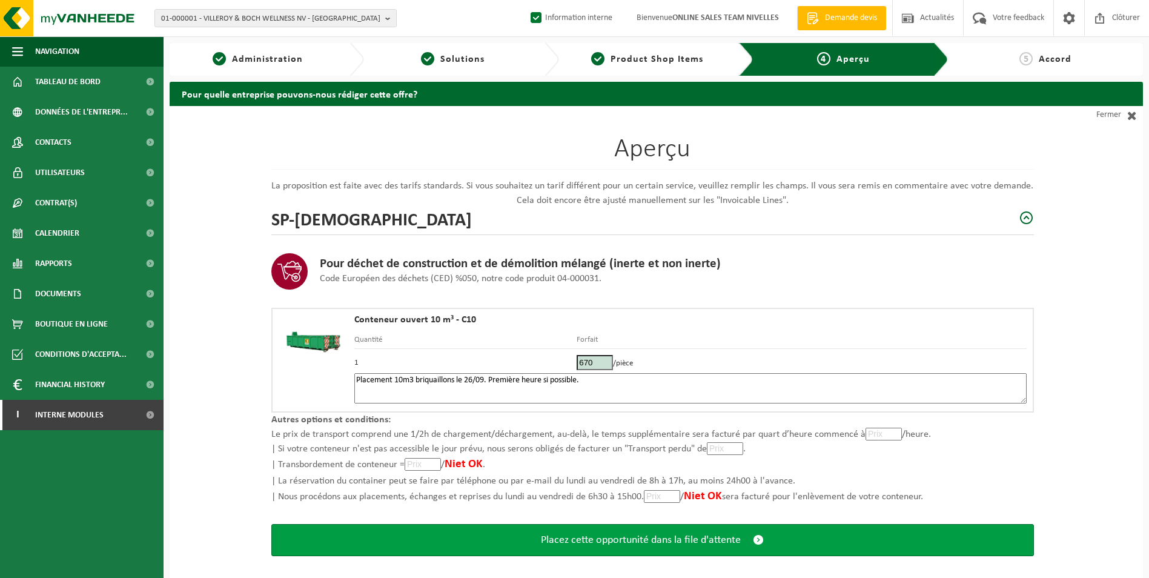
type textarea "Placement 10m3 briquaillons le 26/09. Première heure si possible."
click at [619, 540] on span "Placez cette opportunité dans la file d'attente" at bounding box center [641, 540] width 200 height 13
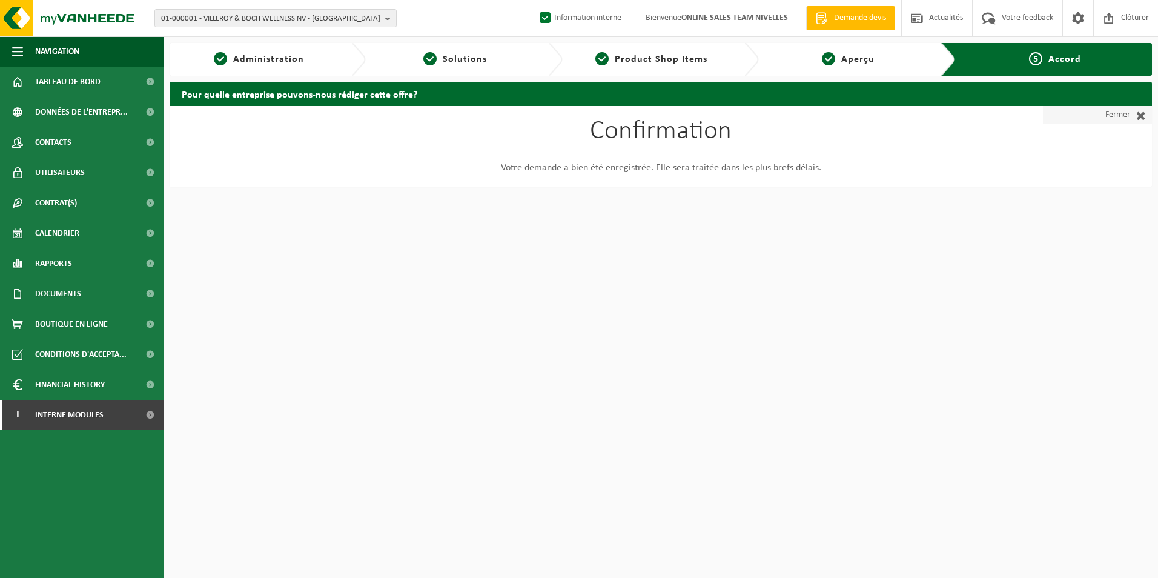
click at [1130, 118] on link "Fermer" at bounding box center [1097, 115] width 109 height 18
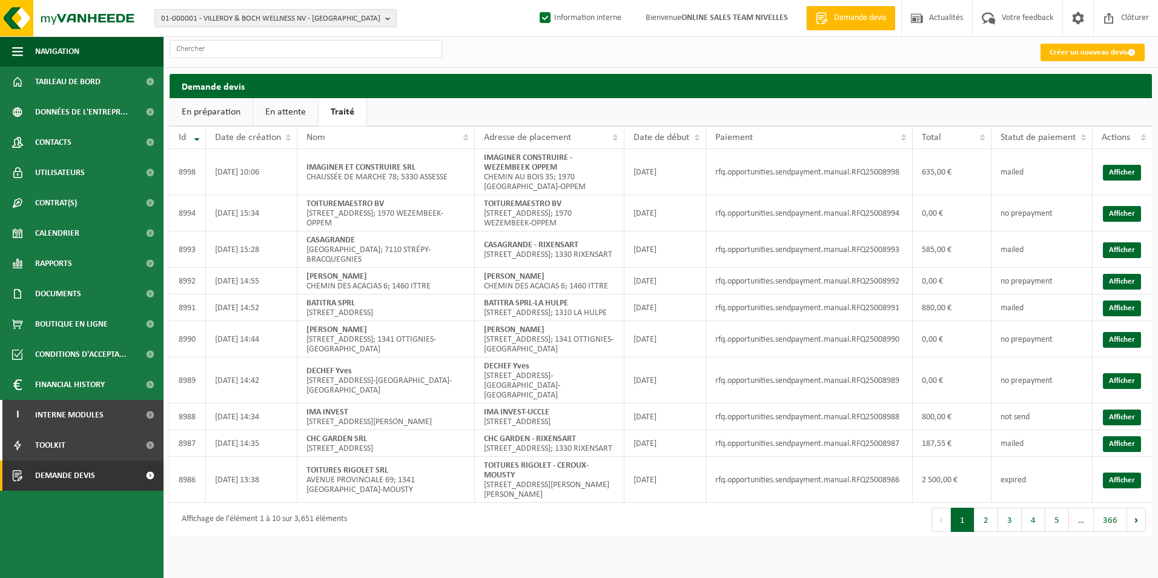
click at [293, 109] on link "En attente" at bounding box center [285, 112] width 65 height 28
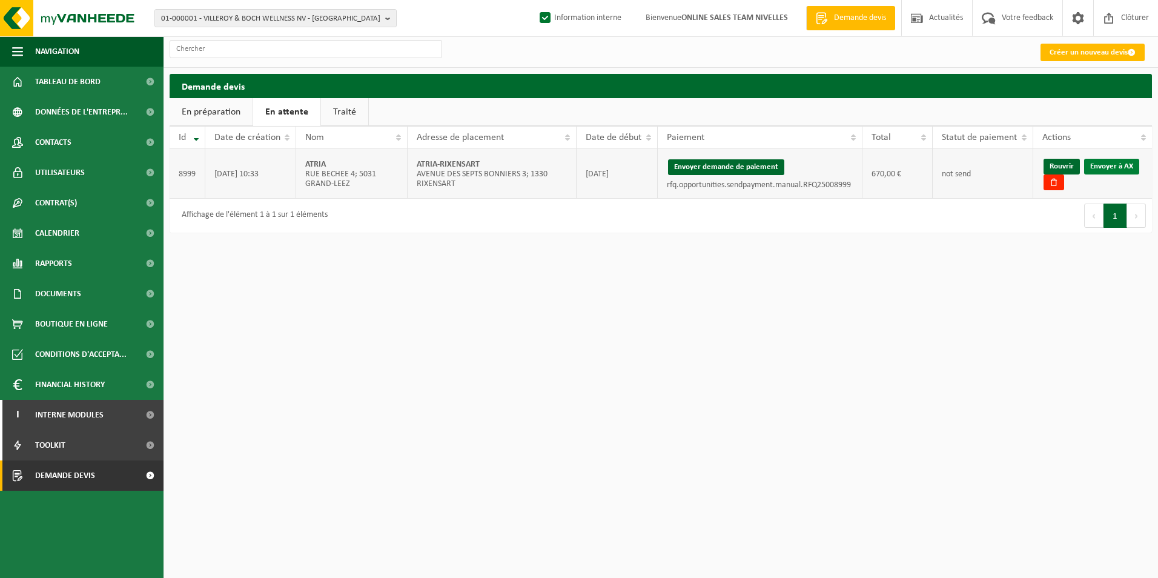
click at [1127, 168] on link "Envoyer à AX" at bounding box center [1111, 167] width 55 height 16
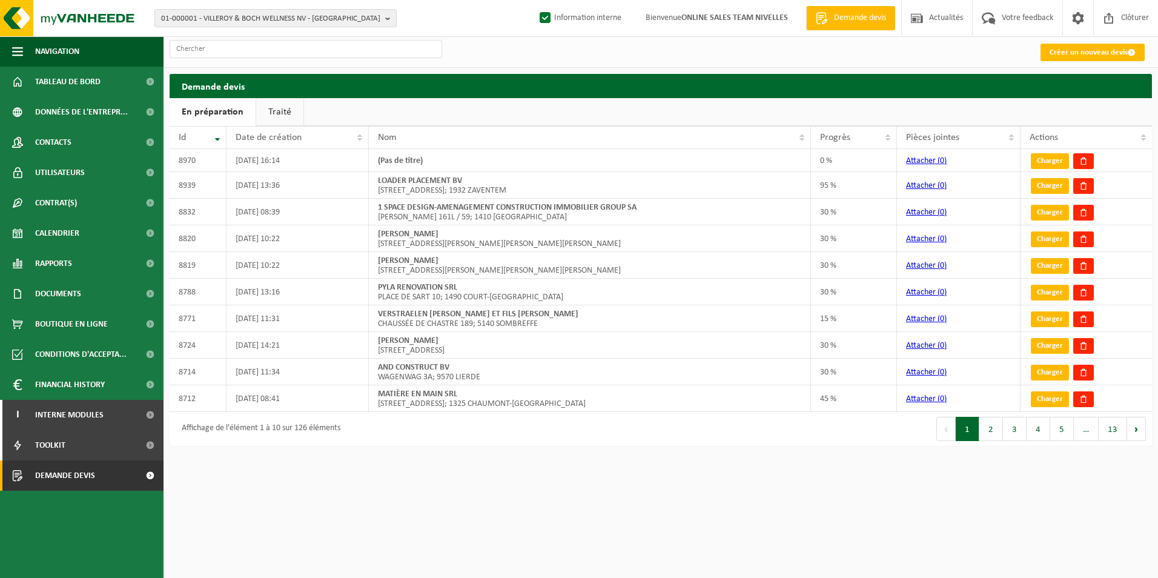
click at [265, 117] on link "Traité" at bounding box center [279, 112] width 47 height 28
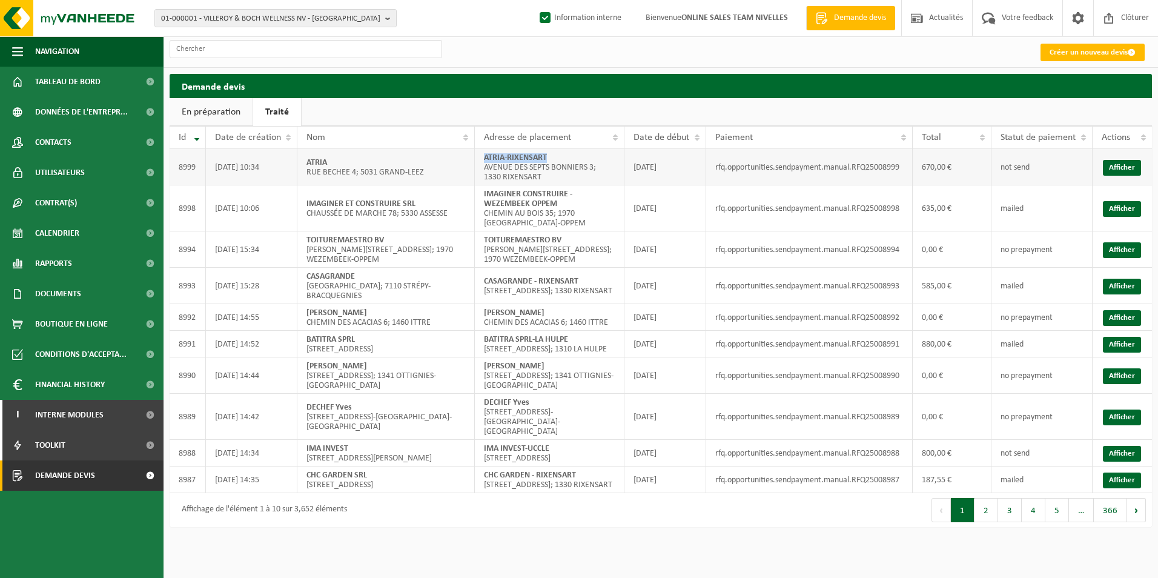
drag, startPoint x: 480, startPoint y: 157, endPoint x: 586, endPoint y: 156, distance: 106.0
click at [586, 156] on td "ATRIA-RIXENSART AVENUE DES SEPTS BONNIERS 3; 1330 RIXENSART" at bounding box center [550, 167] width 150 height 36
copy strong "ATRIA-RIXENSART"
click at [258, 19] on span "01-000001 - VILLEROY & BOCH WELLNESS NV - ROESELARE" at bounding box center [270, 19] width 219 height 18
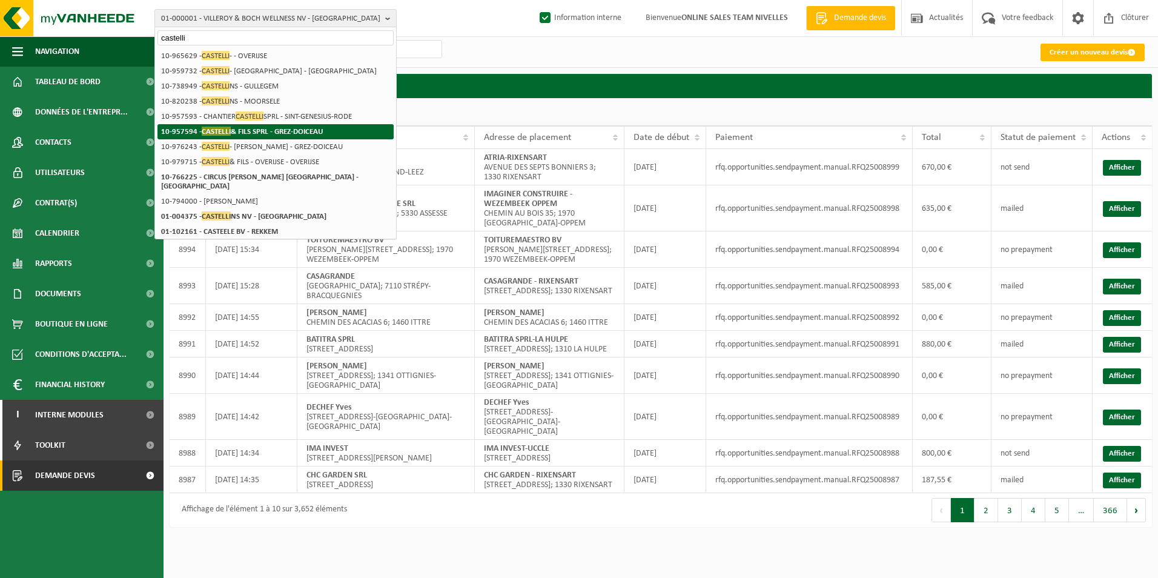
type input "castelli"
click at [293, 133] on strong "10-957594 - CASTELLI & FILS SPRL - GREZ-DOICEAU" at bounding box center [242, 131] width 162 height 9
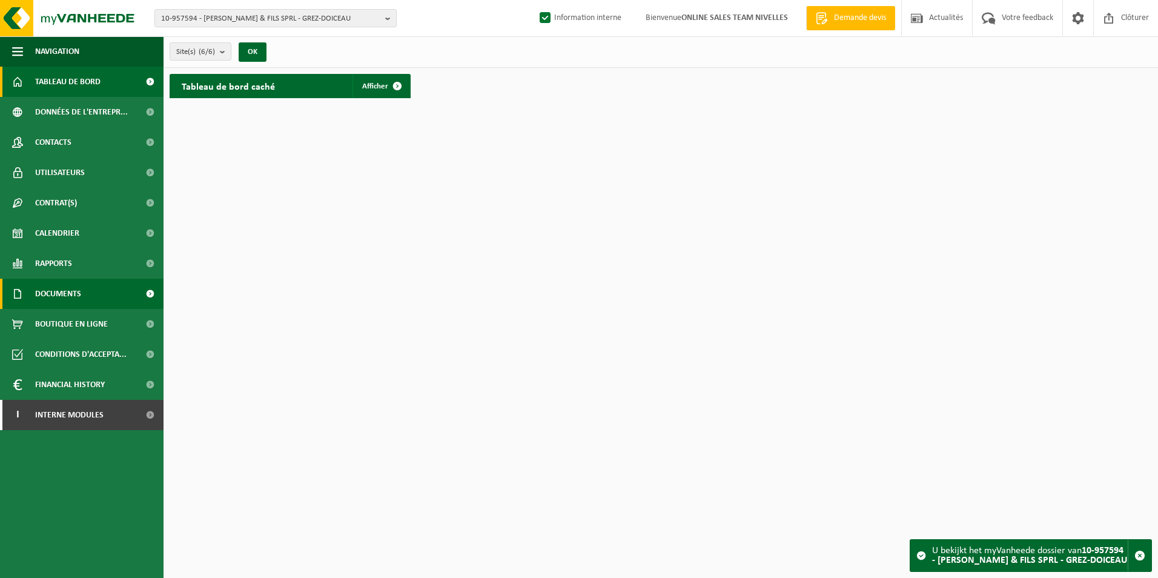
click at [61, 294] on span "Documents" at bounding box center [58, 294] width 46 height 30
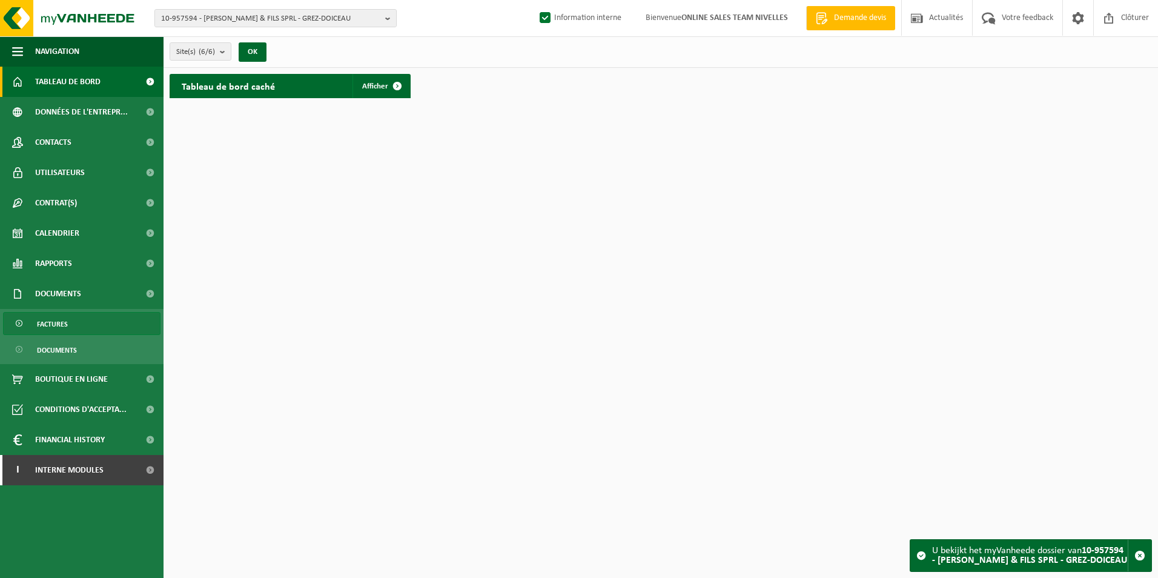
click at [51, 322] on span "Factures" at bounding box center [52, 324] width 31 height 23
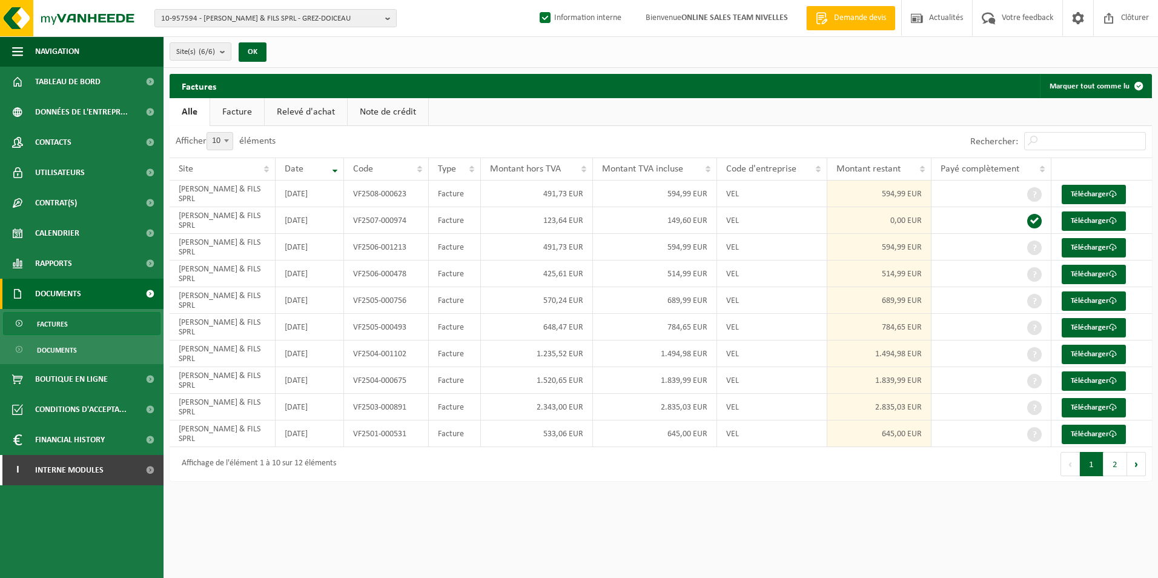
click at [1117, 462] on button "2" at bounding box center [1115, 464] width 24 height 24
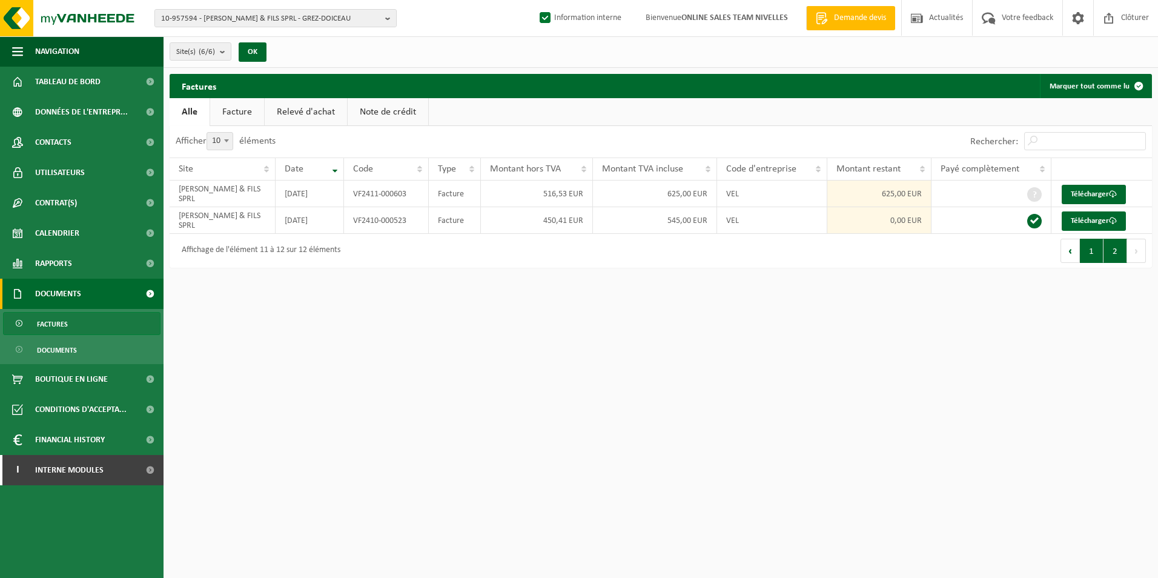
click at [1091, 252] on button "1" at bounding box center [1092, 251] width 24 height 24
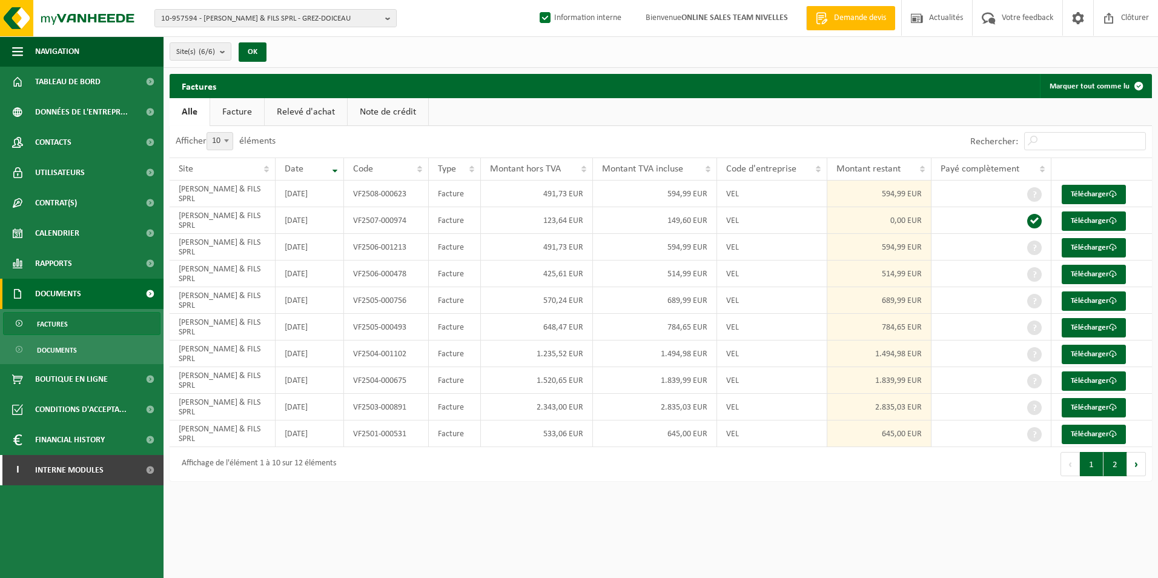
click at [1124, 471] on button "2" at bounding box center [1115, 464] width 24 height 24
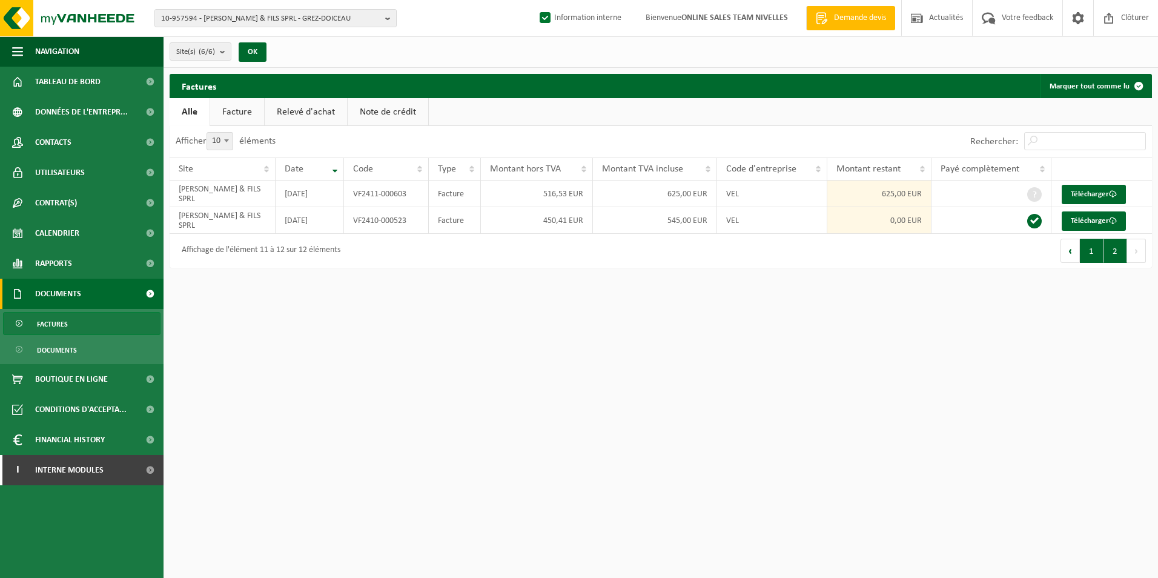
click at [1093, 254] on button "1" at bounding box center [1092, 251] width 24 height 24
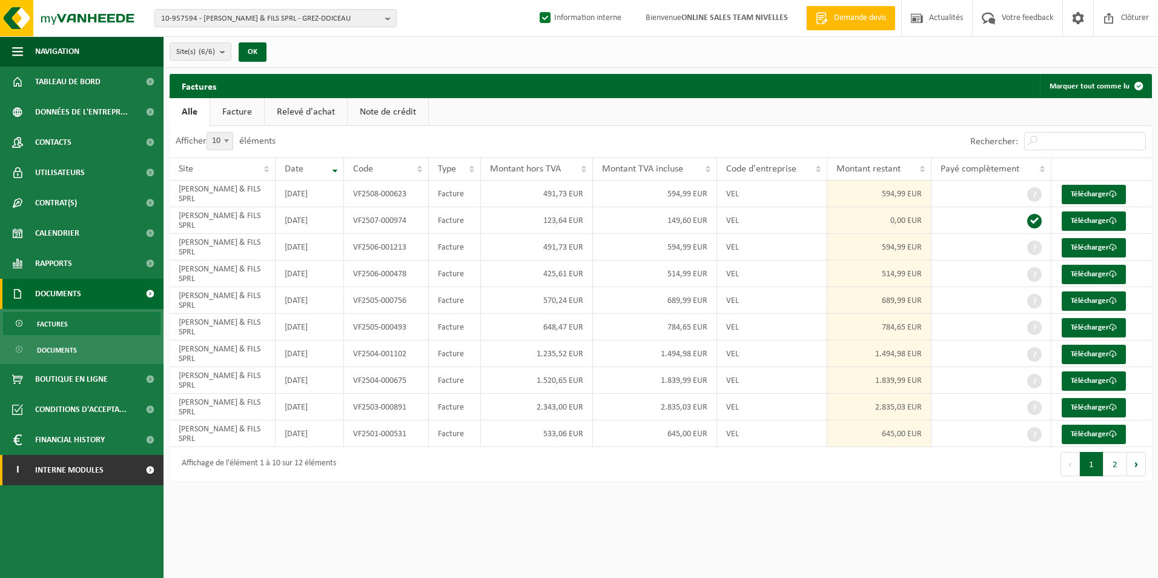
click at [53, 467] on span "Interne modules" at bounding box center [69, 470] width 68 height 30
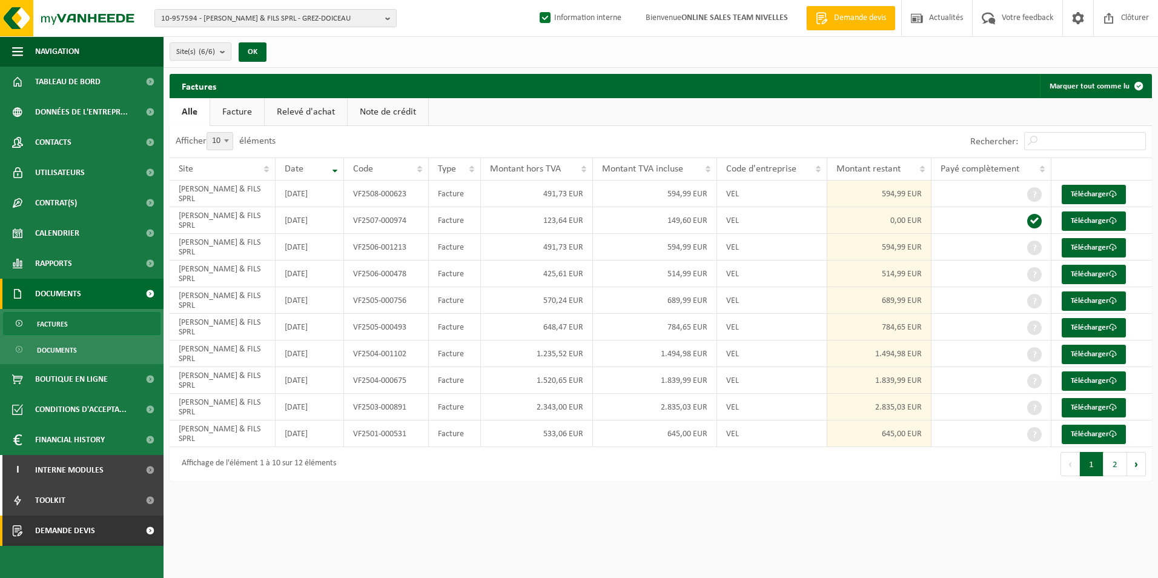
click at [64, 534] on span "Demande devis" at bounding box center [65, 530] width 60 height 30
